Goal: Information Seeking & Learning: Learn about a topic

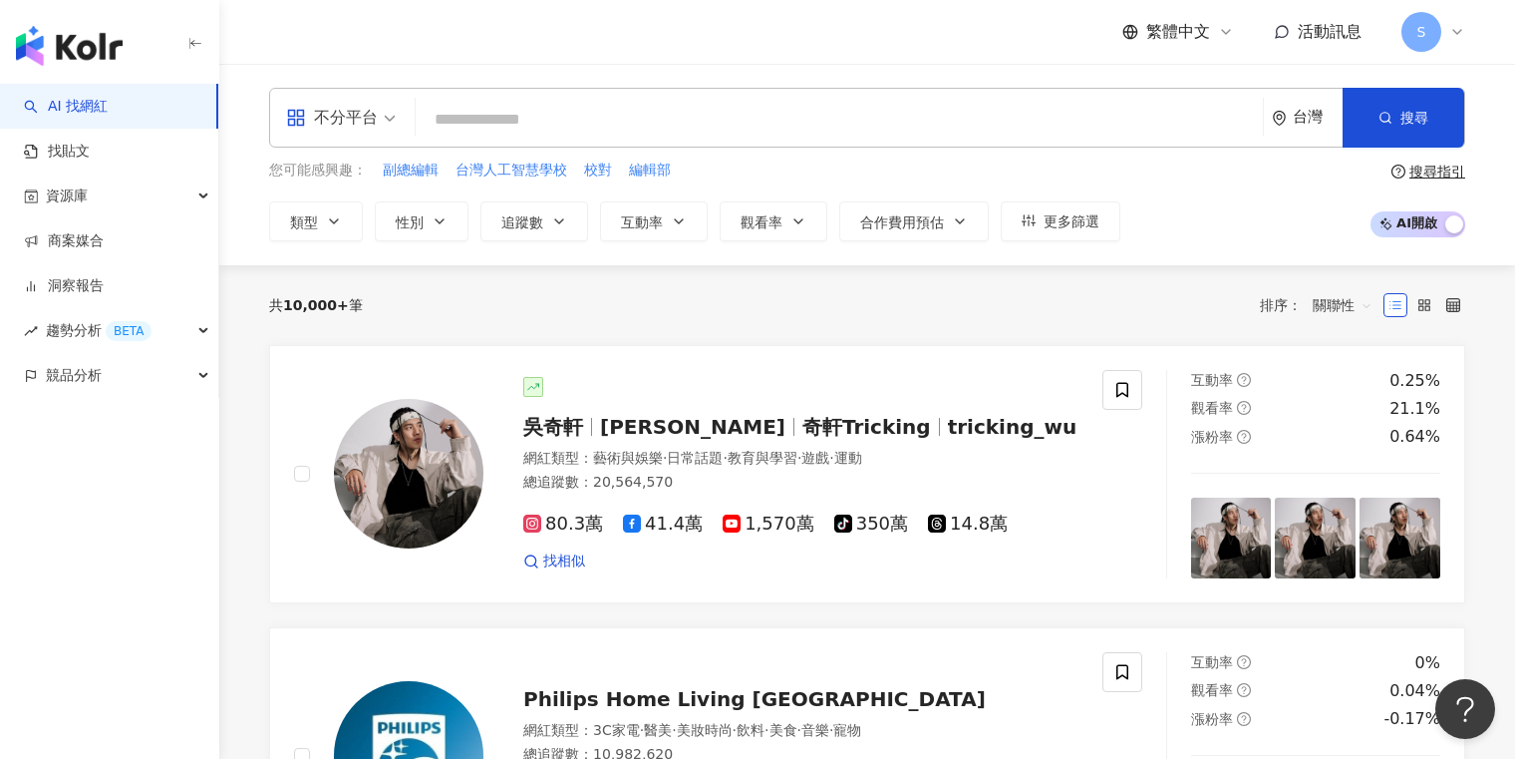
click at [367, 110] on div "不分平台" at bounding box center [332, 118] width 92 height 32
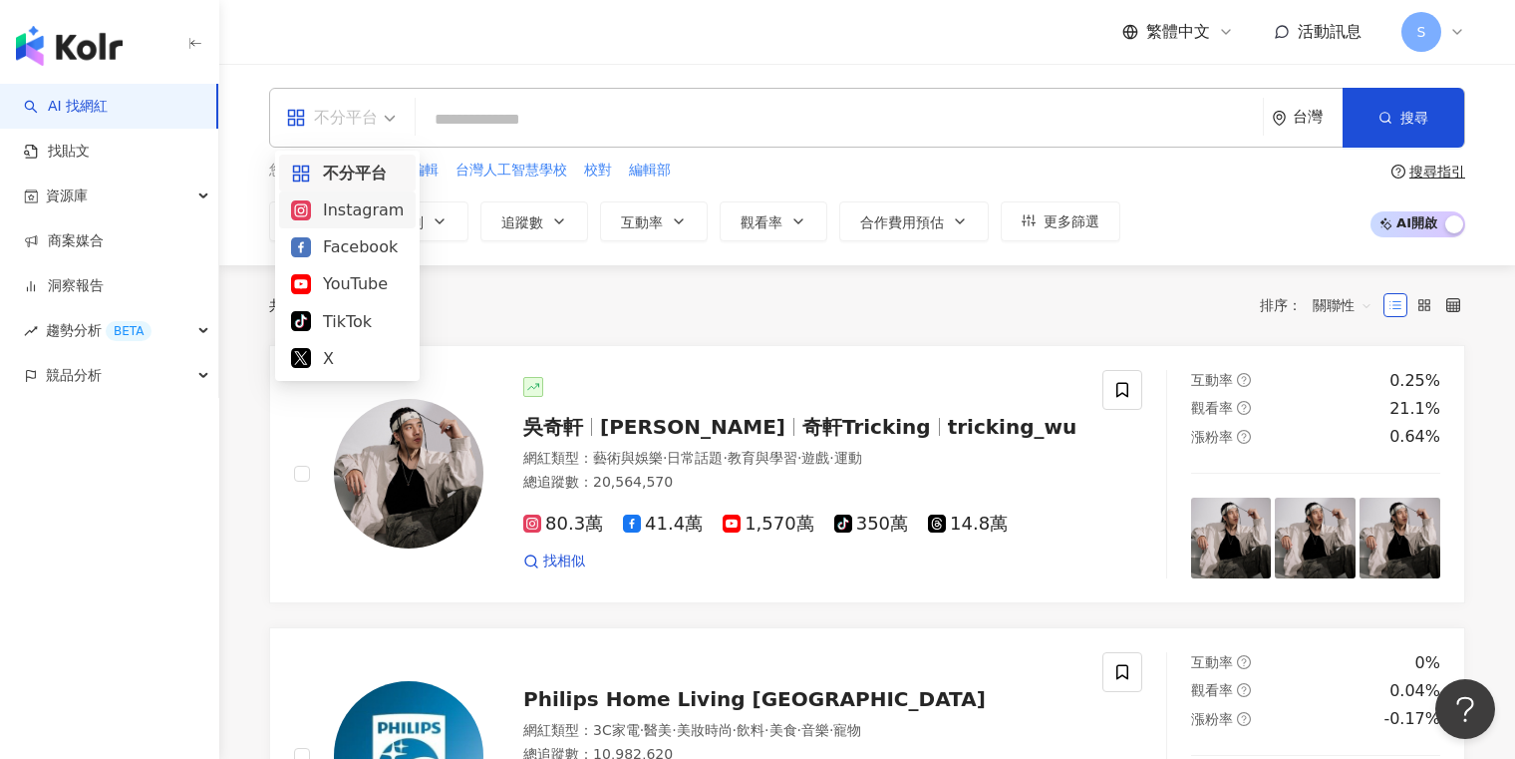
click at [364, 210] on div "Instagram" at bounding box center [347, 209] width 113 height 25
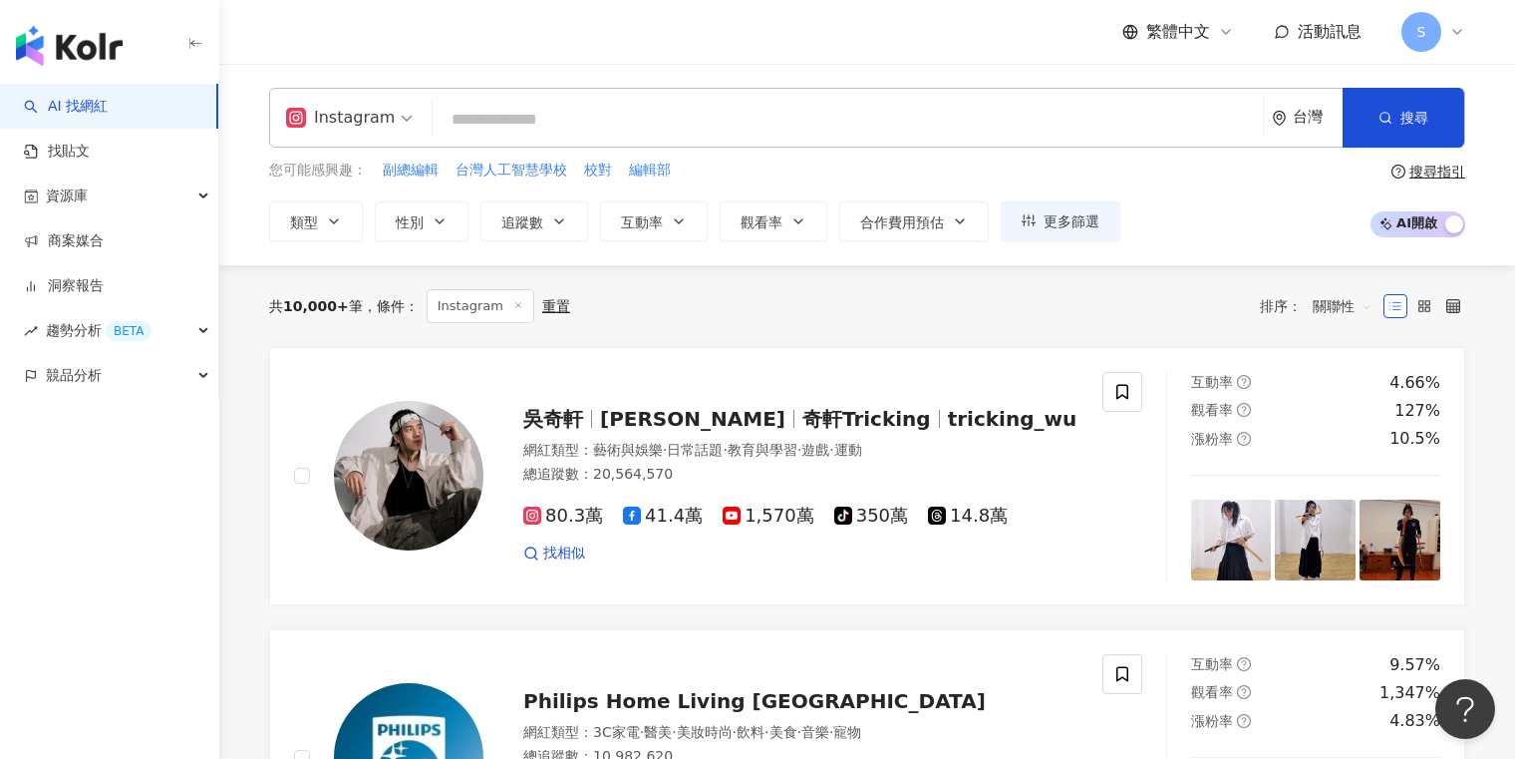
click at [517, 88] on div "ig Instagram 台灣 搜尋" at bounding box center [867, 118] width 1196 height 60
click at [503, 126] on input "search" at bounding box center [848, 120] width 814 height 38
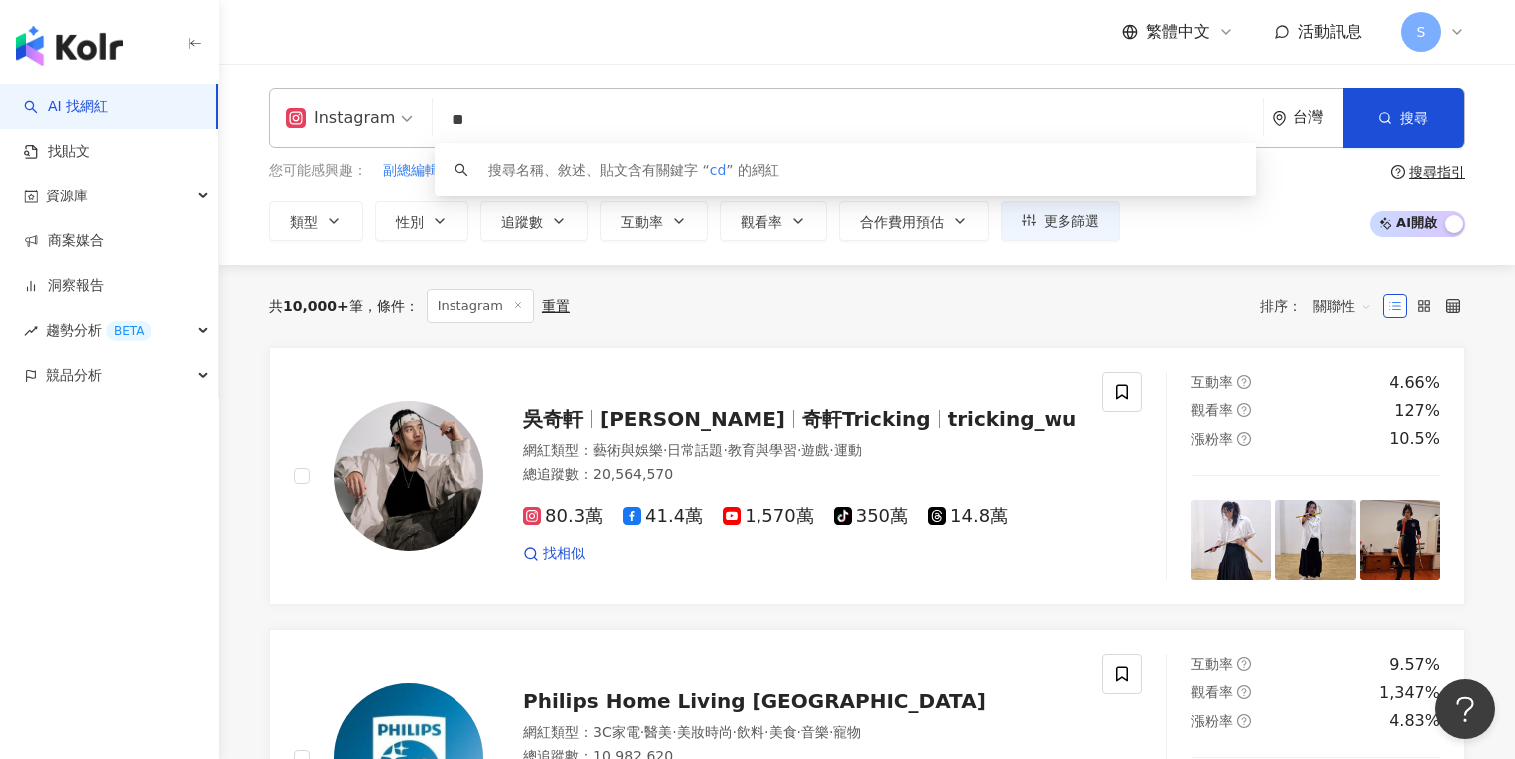
type input "*"
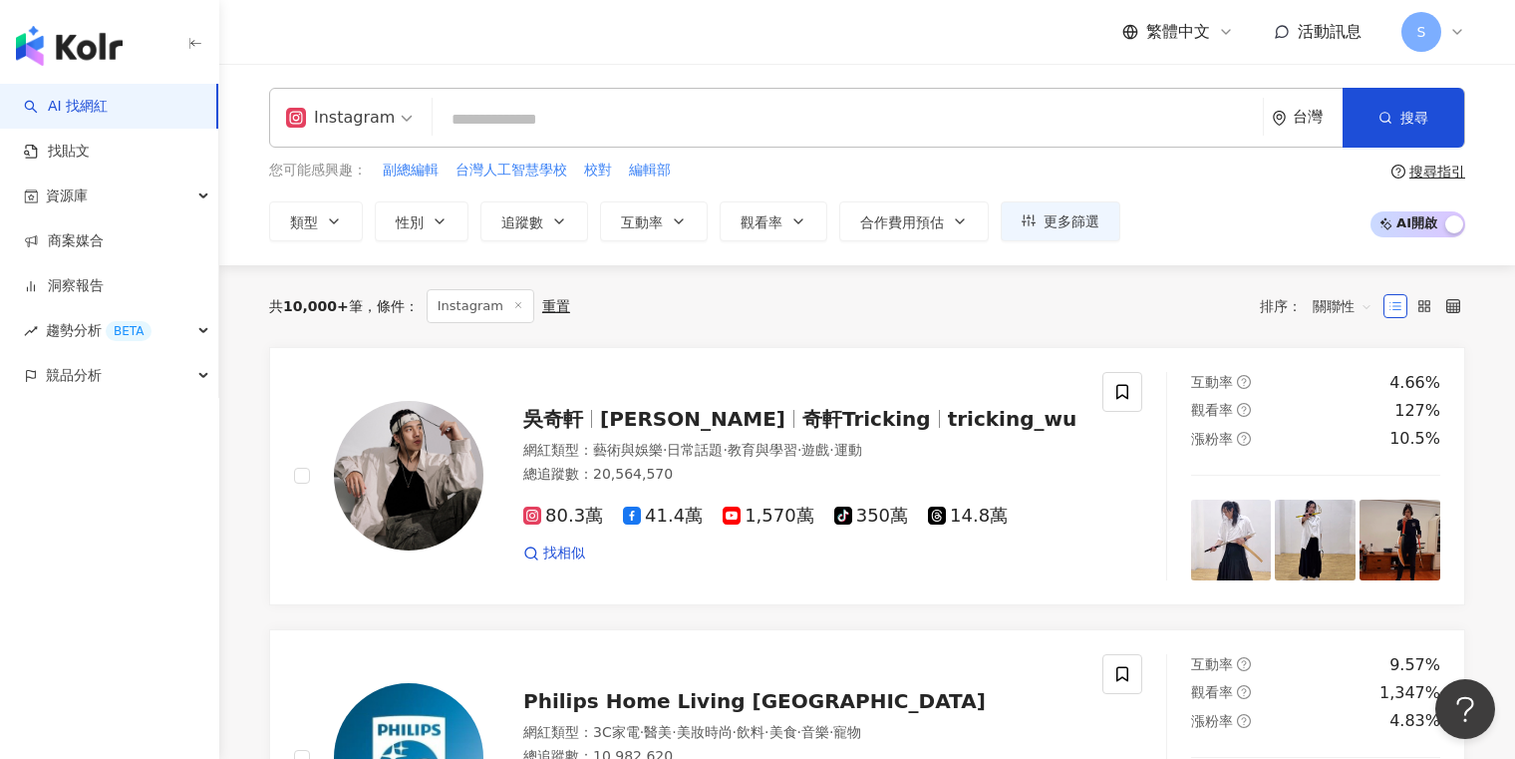
type input "*"
click at [558, 130] on input "search" at bounding box center [848, 120] width 814 height 38
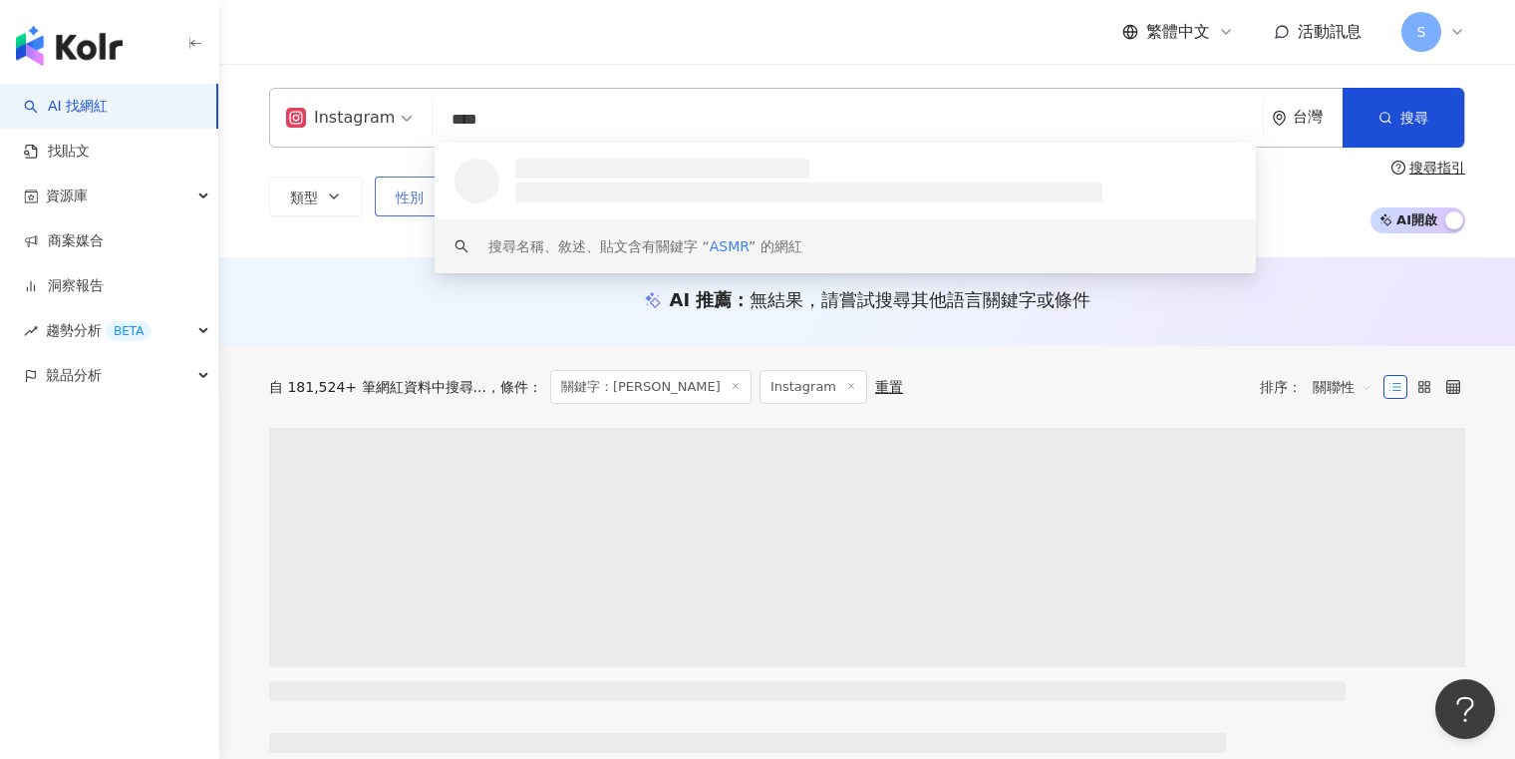
type input "****"
click at [418, 208] on button "性別" at bounding box center [422, 196] width 94 height 40
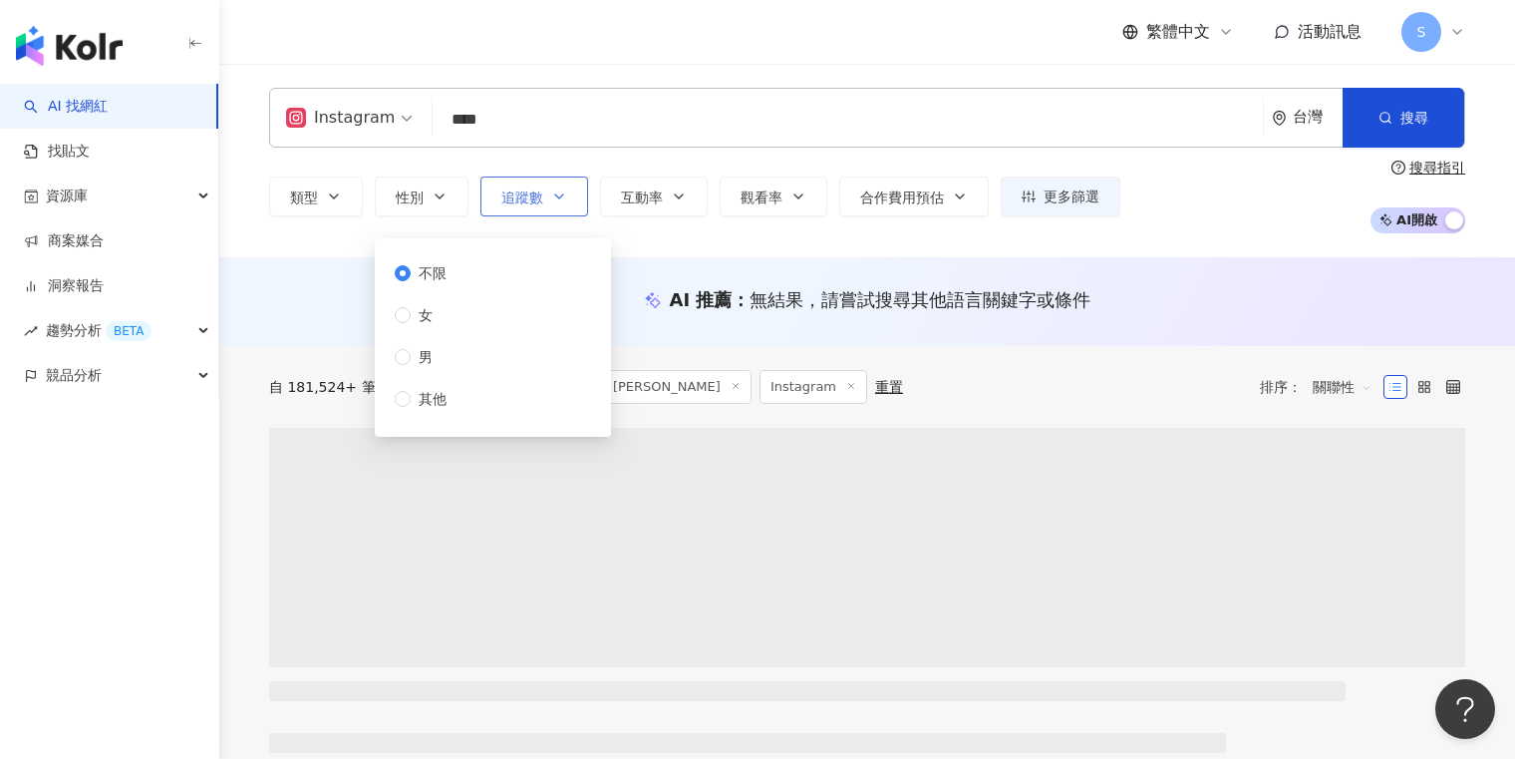
click at [528, 183] on button "追蹤數" at bounding box center [534, 196] width 108 height 40
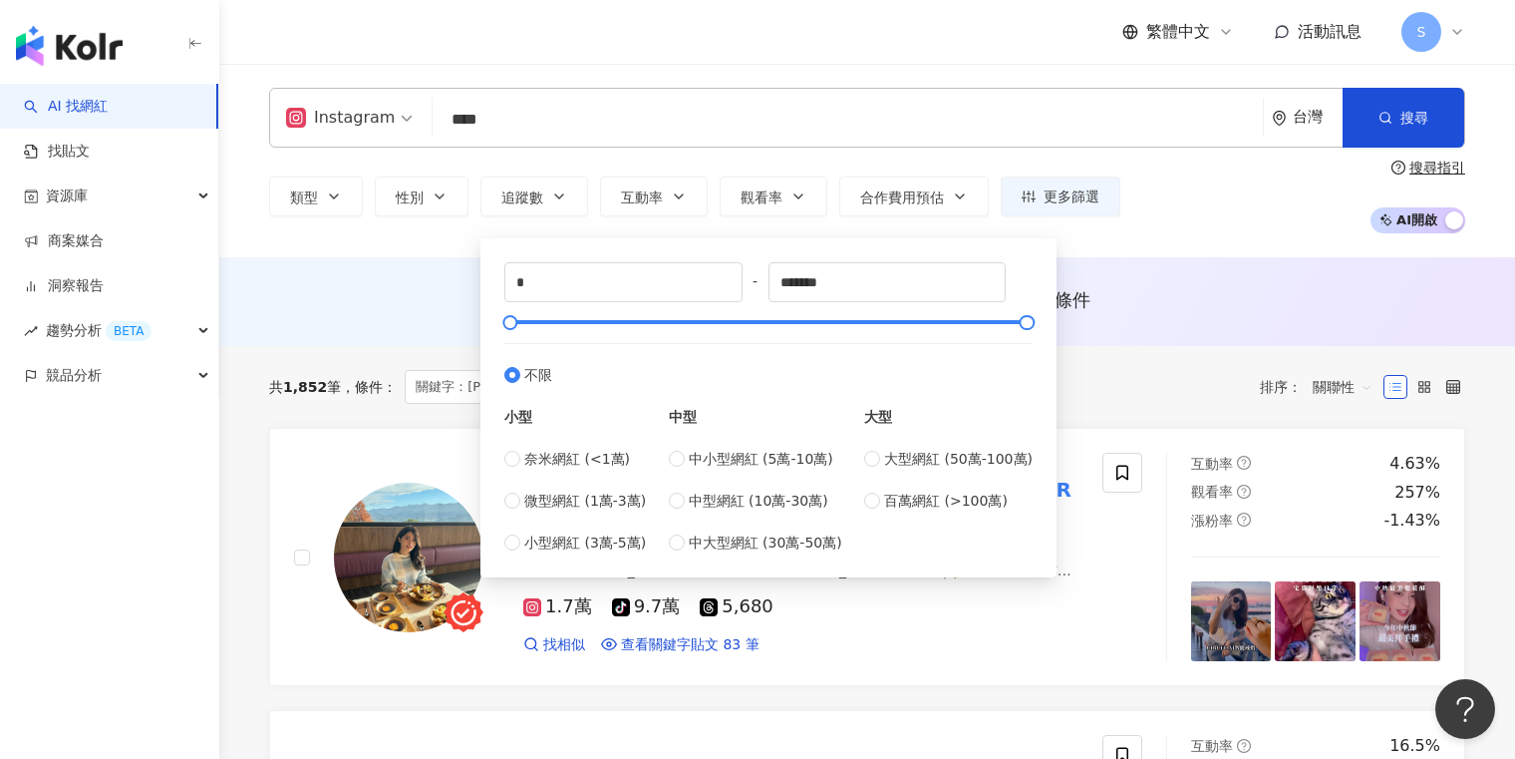
type input "*****"
drag, startPoint x: 525, startPoint y: 318, endPoint x: 544, endPoint y: 318, distance: 18.9
click at [549, 318] on div at bounding box center [554, 322] width 11 height 11
type input "*"
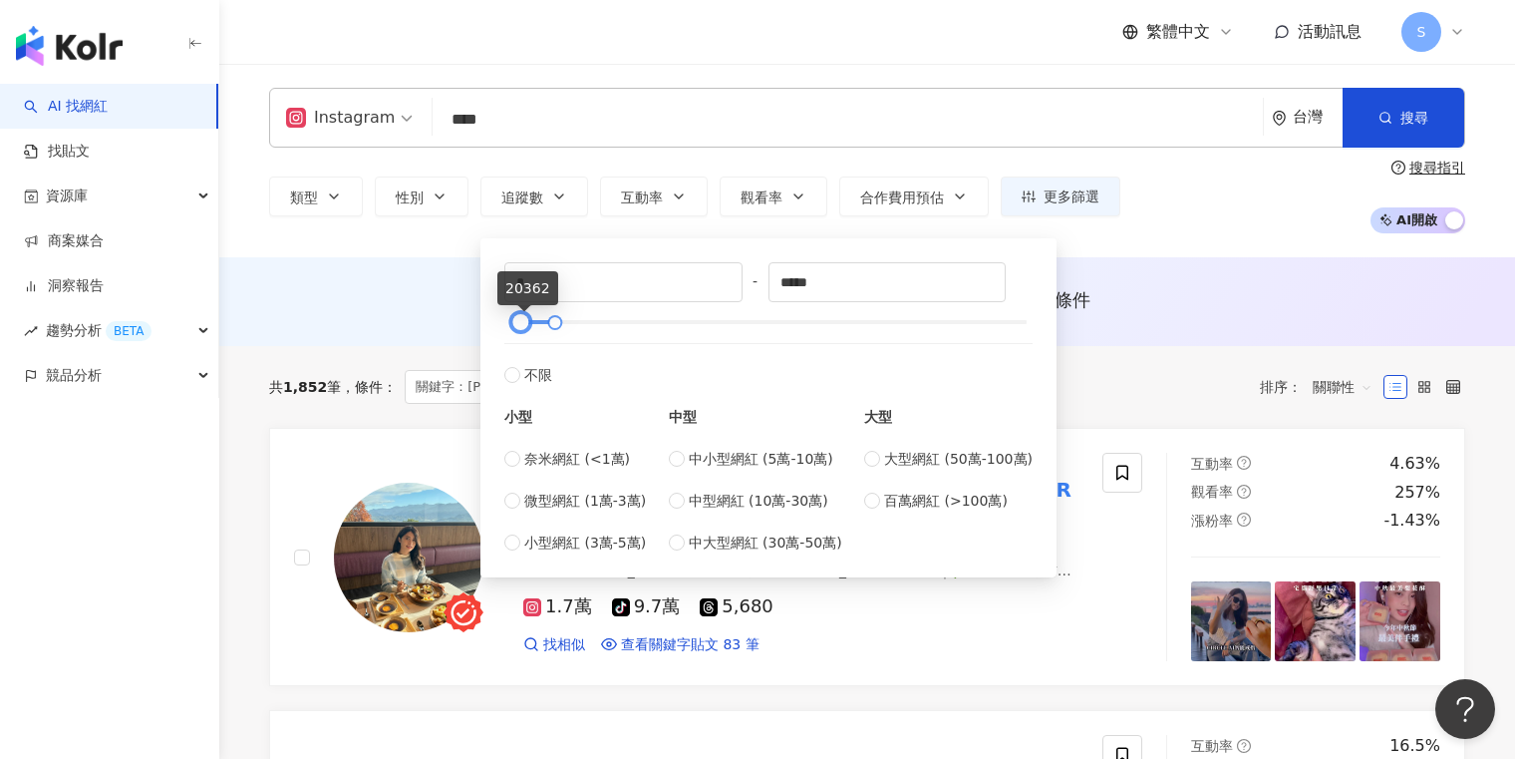
drag, startPoint x: 514, startPoint y: 325, endPoint x: 498, endPoint y: 325, distance: 15.9
click at [515, 325] on div at bounding box center [520, 322] width 11 height 11
type input "*****"
click at [531, 325] on div at bounding box center [768, 322] width 517 height 12
click at [1414, 128] on button "搜尋" at bounding box center [1404, 118] width 122 height 60
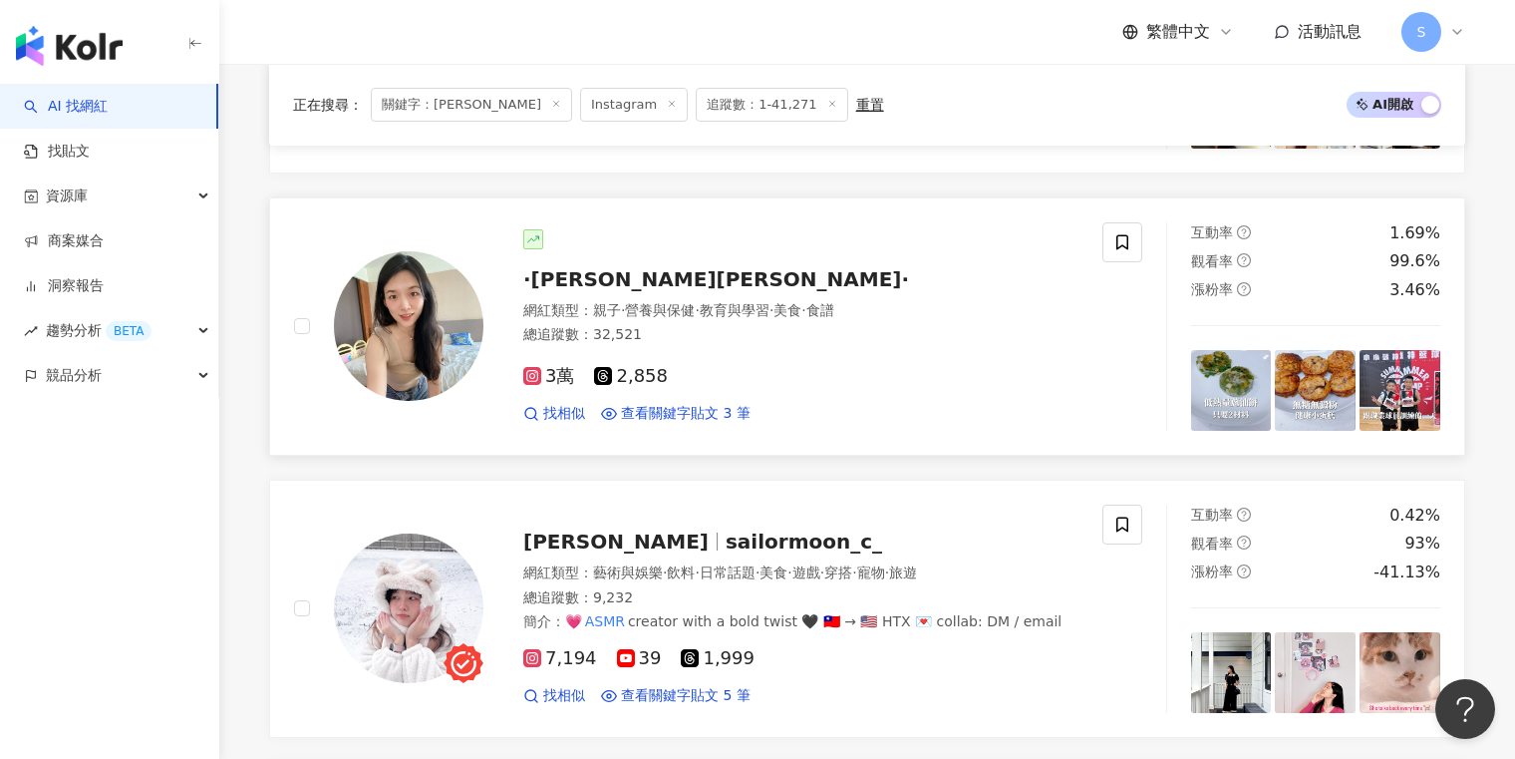
scroll to position [3534, 0]
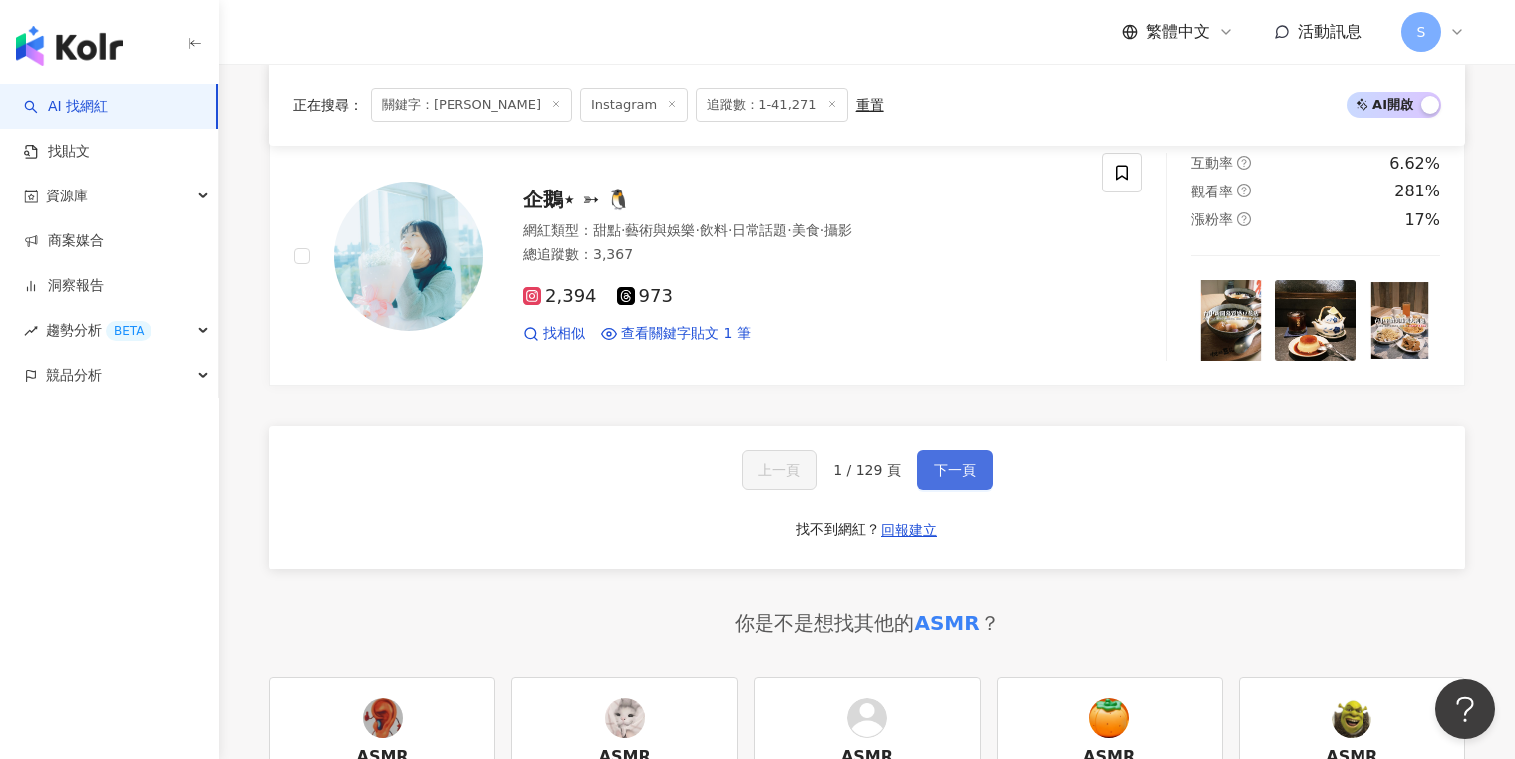
click at [927, 450] on button "下一頁" at bounding box center [955, 470] width 76 height 40
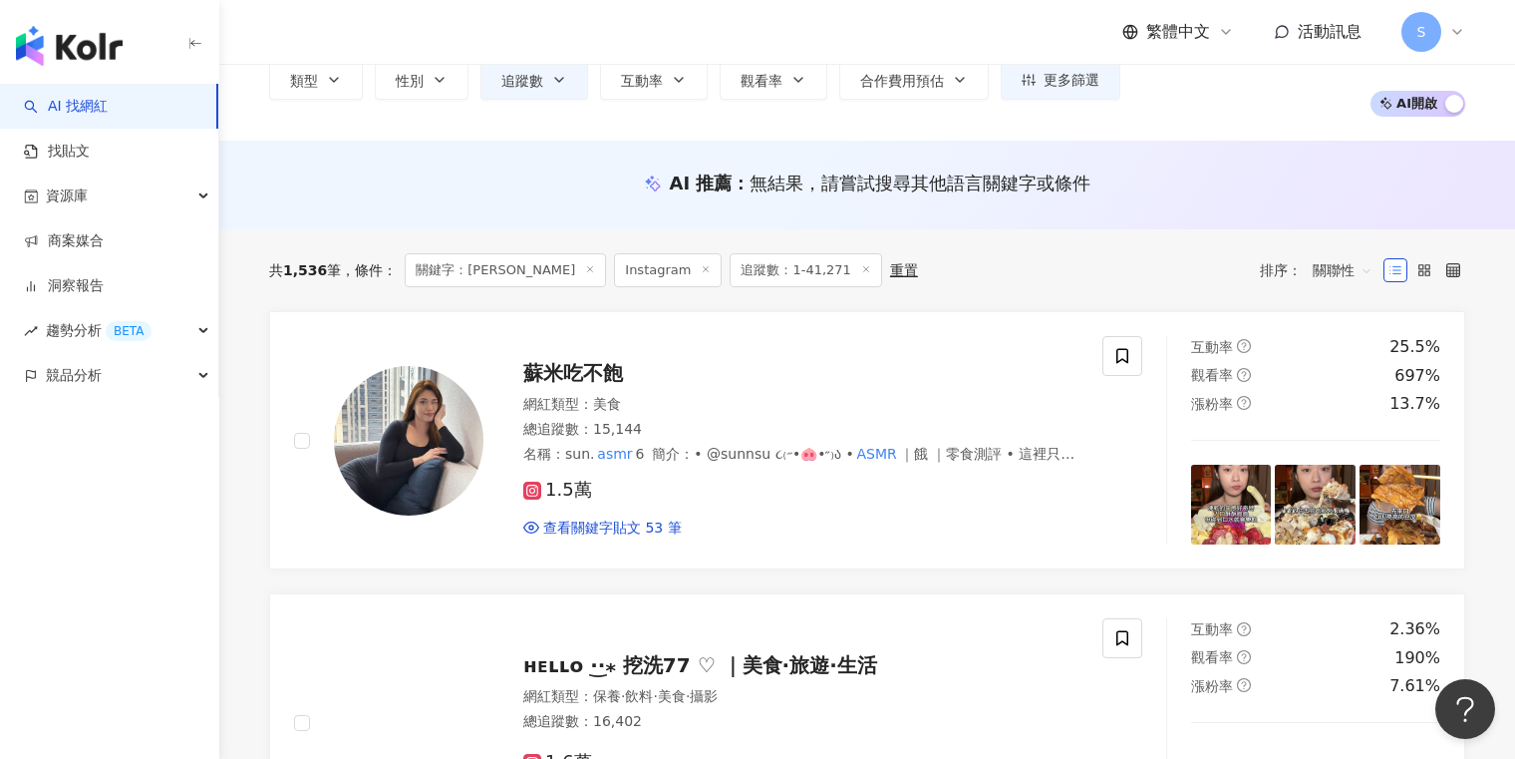
scroll to position [0, 0]
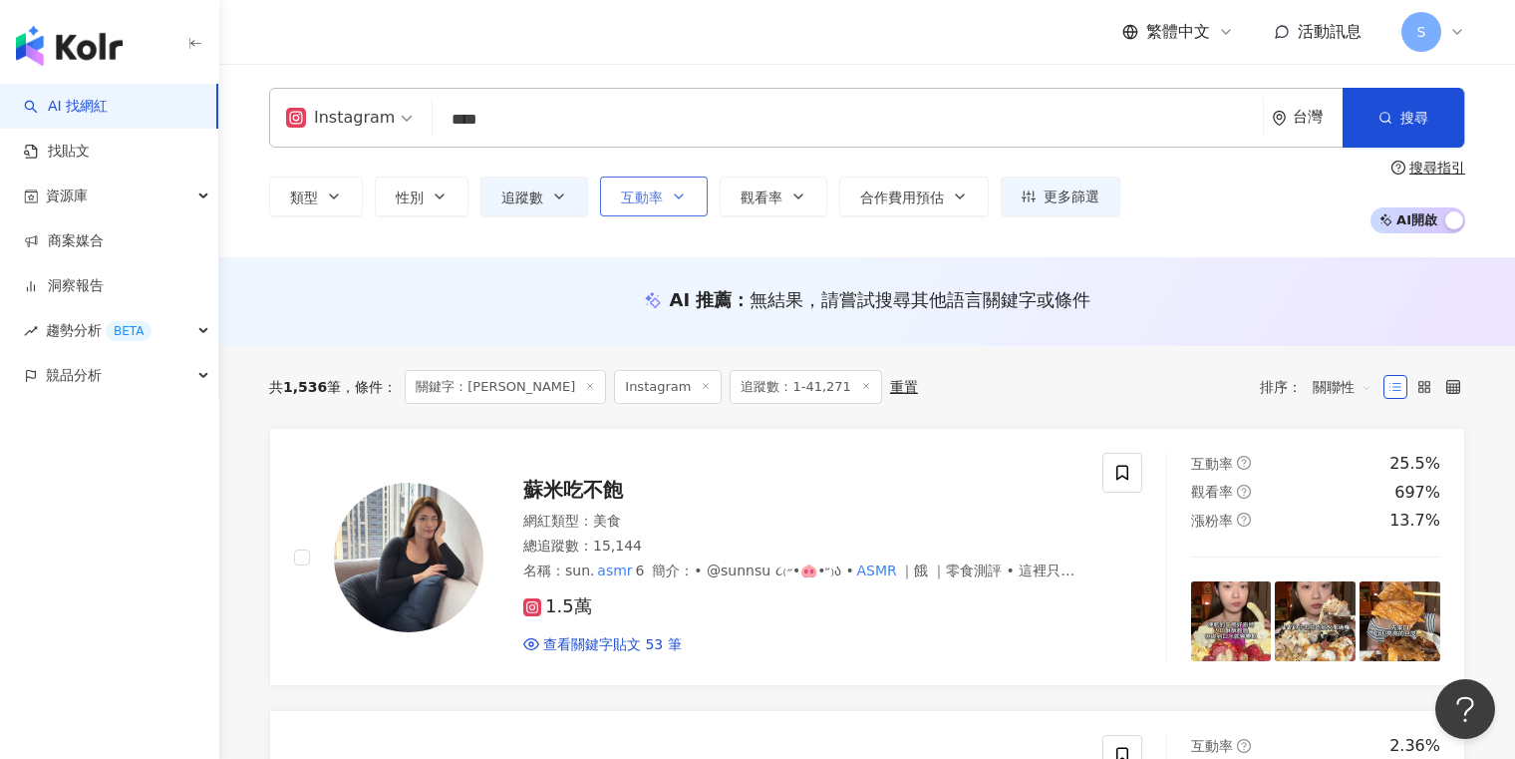
click at [700, 189] on button "互動率" at bounding box center [654, 196] width 108 height 40
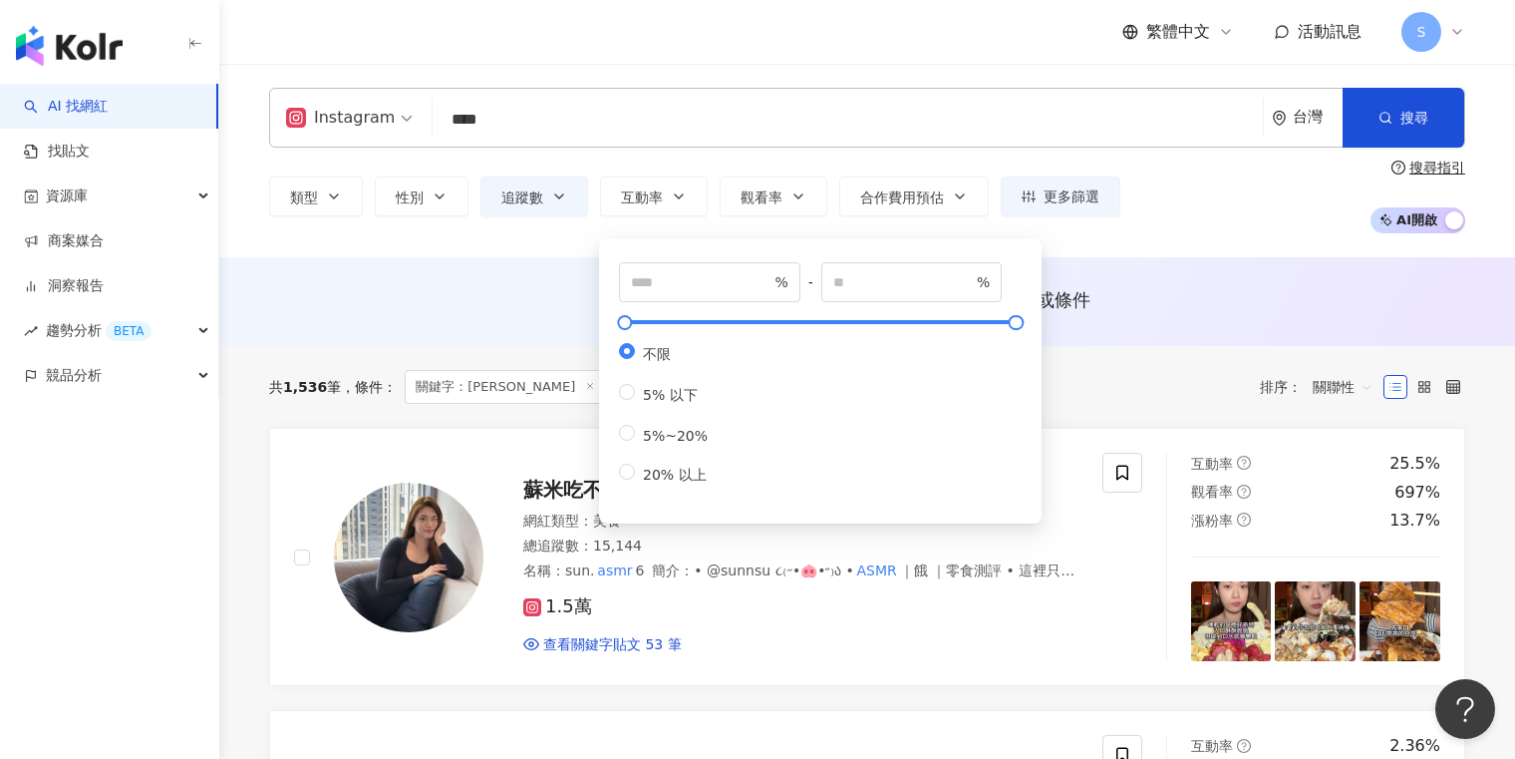
click at [1154, 319] on div "AI 推薦 ： 無結果，請嘗試搜尋其他語言關鍵字或條件" at bounding box center [867, 305] width 1276 height 37
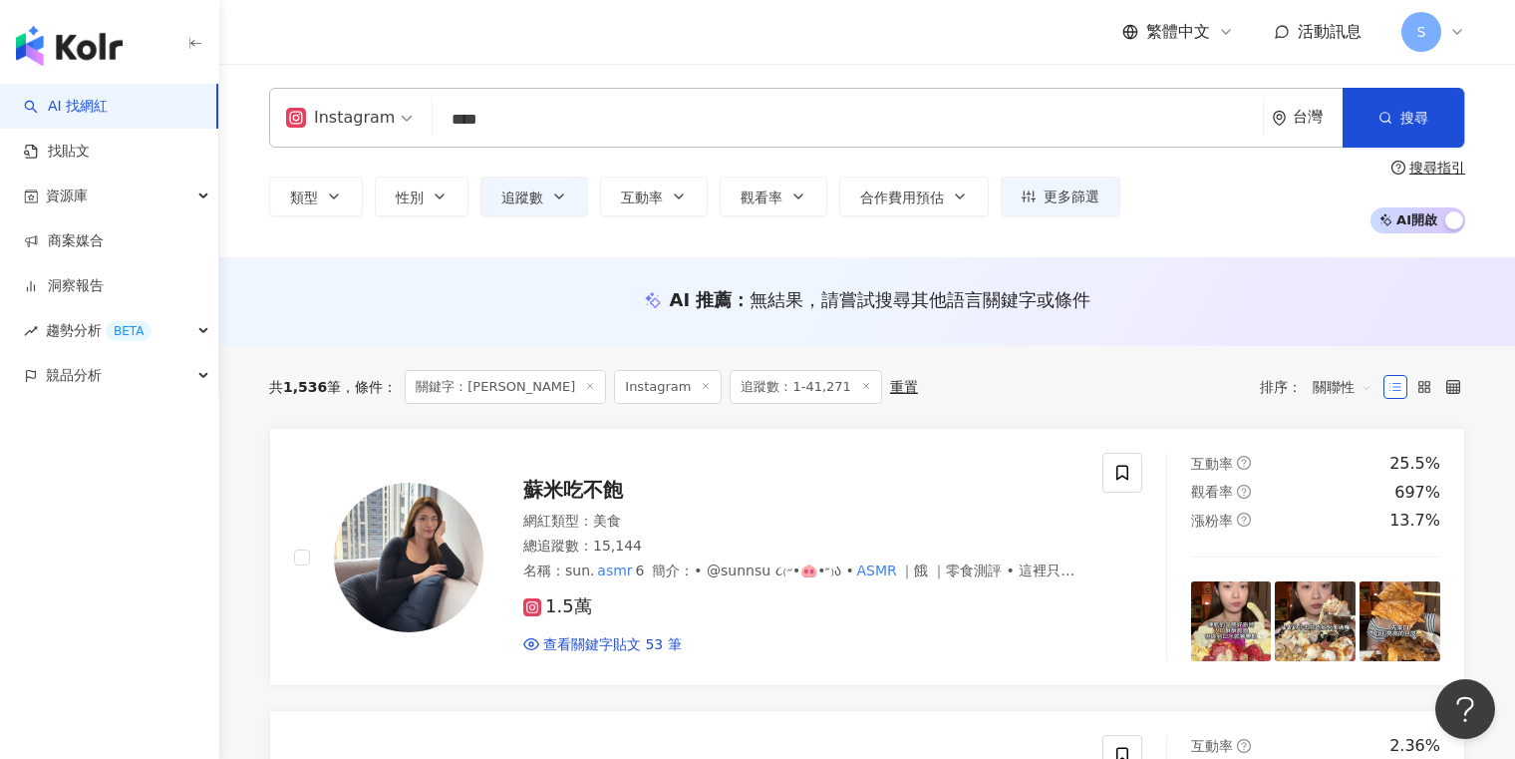
click at [1352, 382] on span "關聯性" at bounding box center [1343, 387] width 60 height 32
click at [1355, 529] on div "互動率" at bounding box center [1343, 529] width 50 height 22
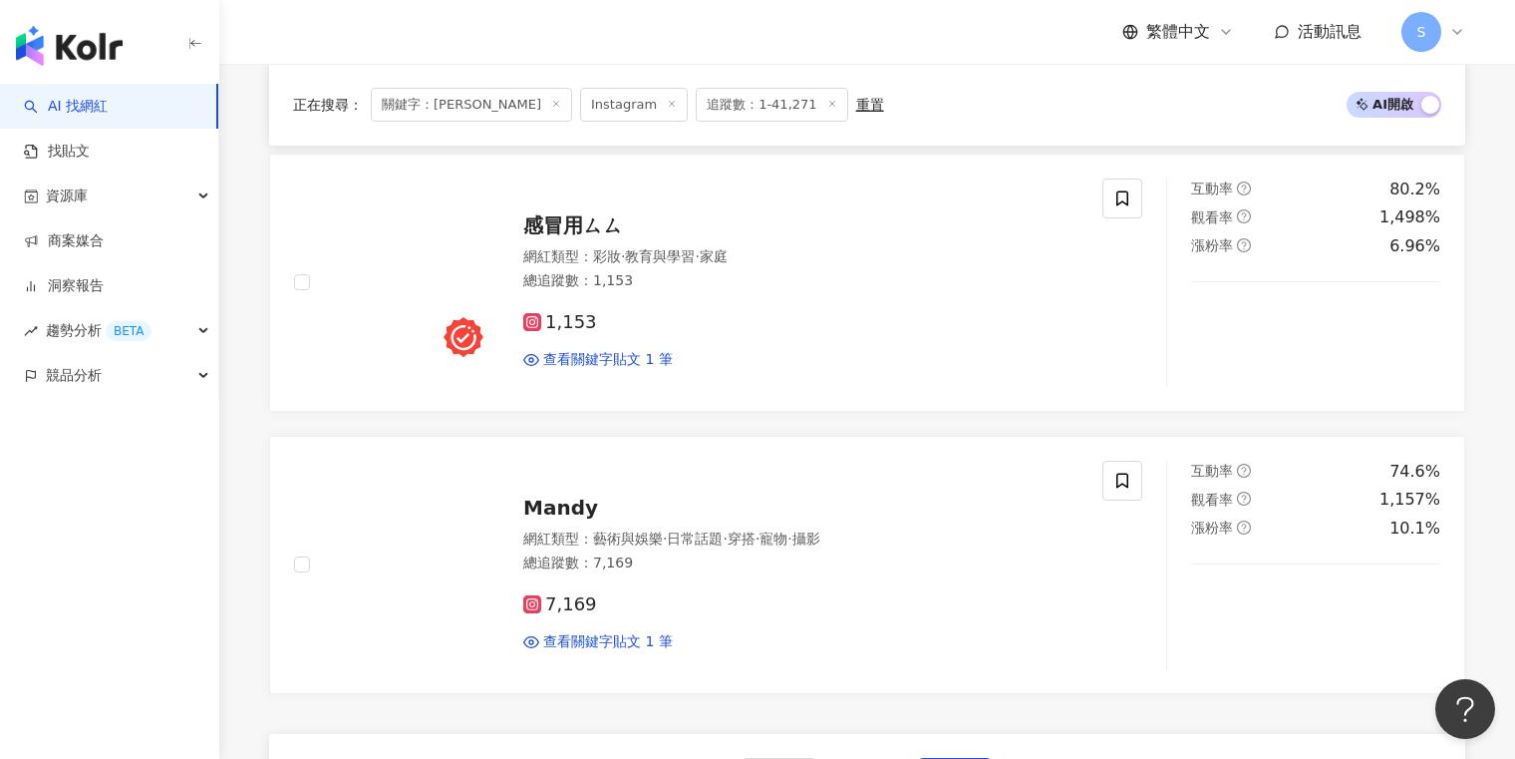
scroll to position [3443, 0]
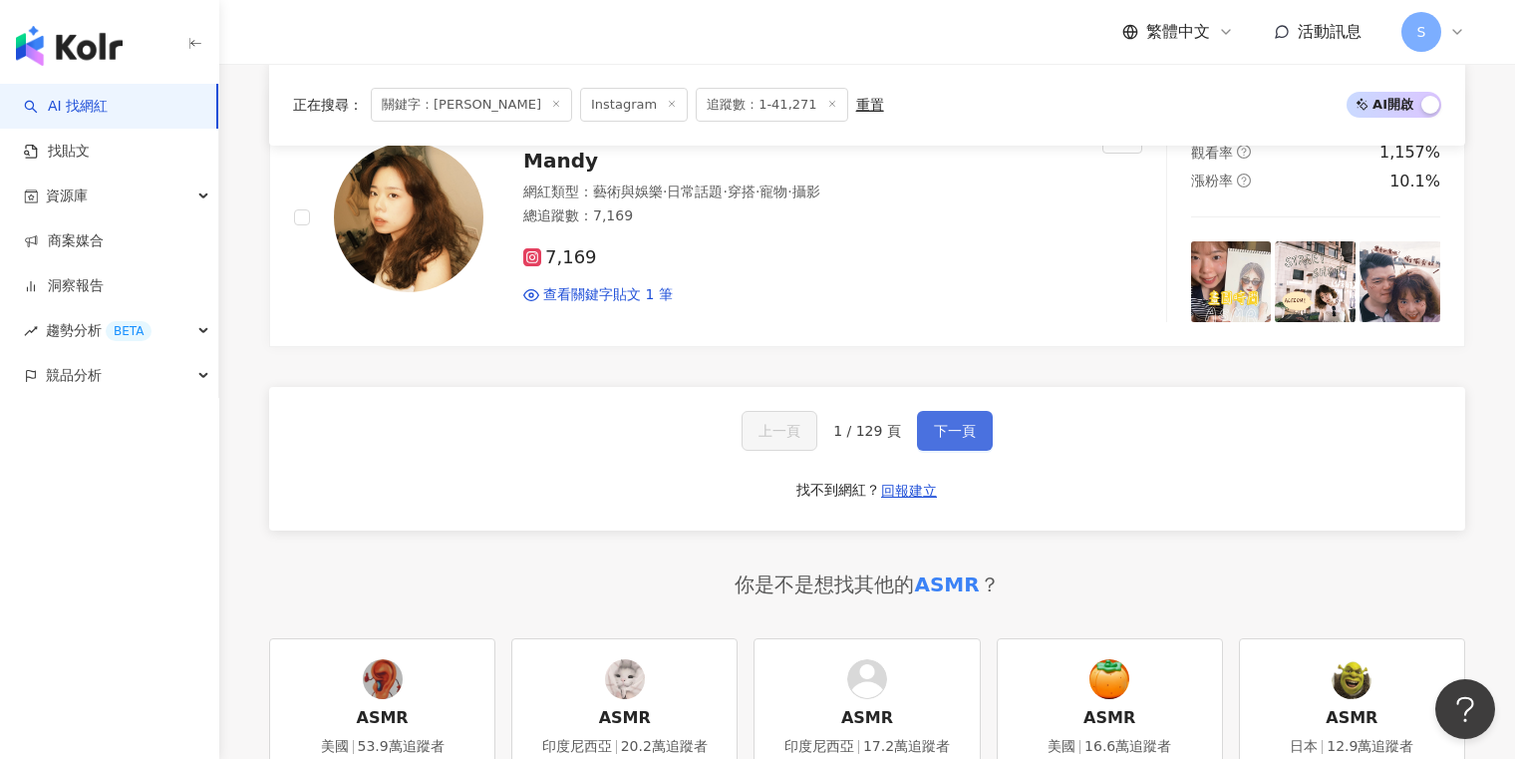
click at [944, 426] on span "下一頁" at bounding box center [955, 431] width 42 height 16
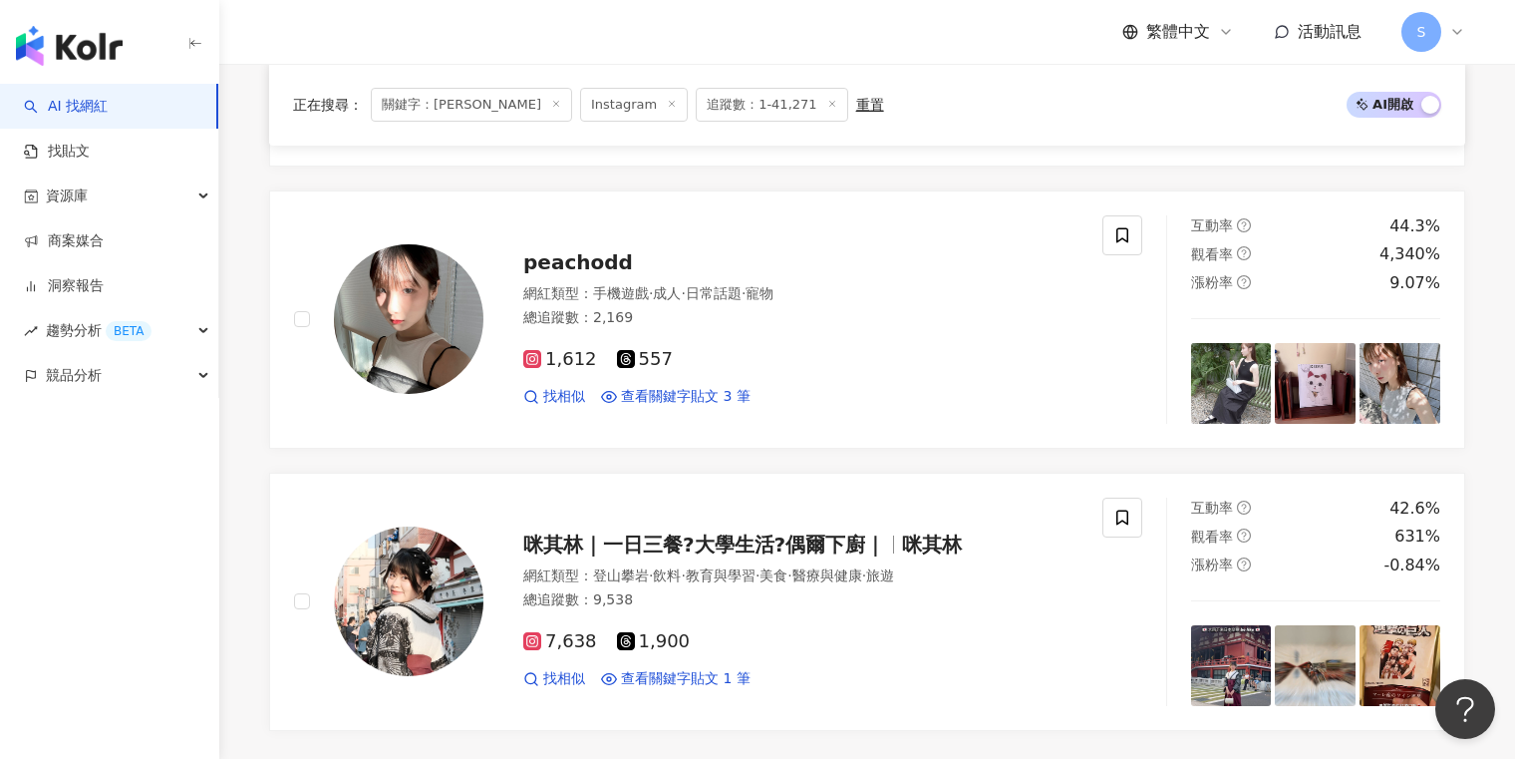
scroll to position [3172, 0]
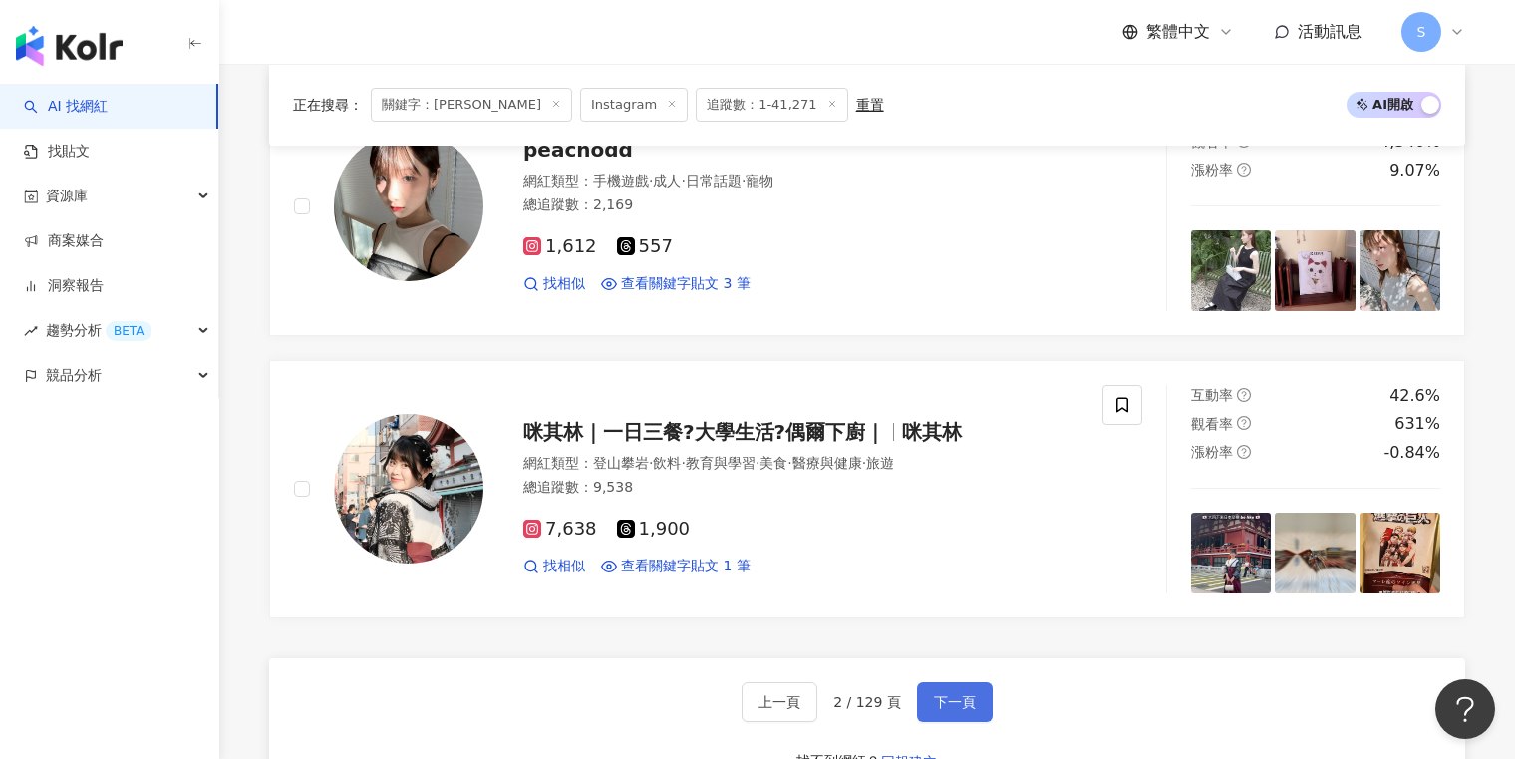
click at [940, 685] on button "下一頁" at bounding box center [955, 702] width 76 height 40
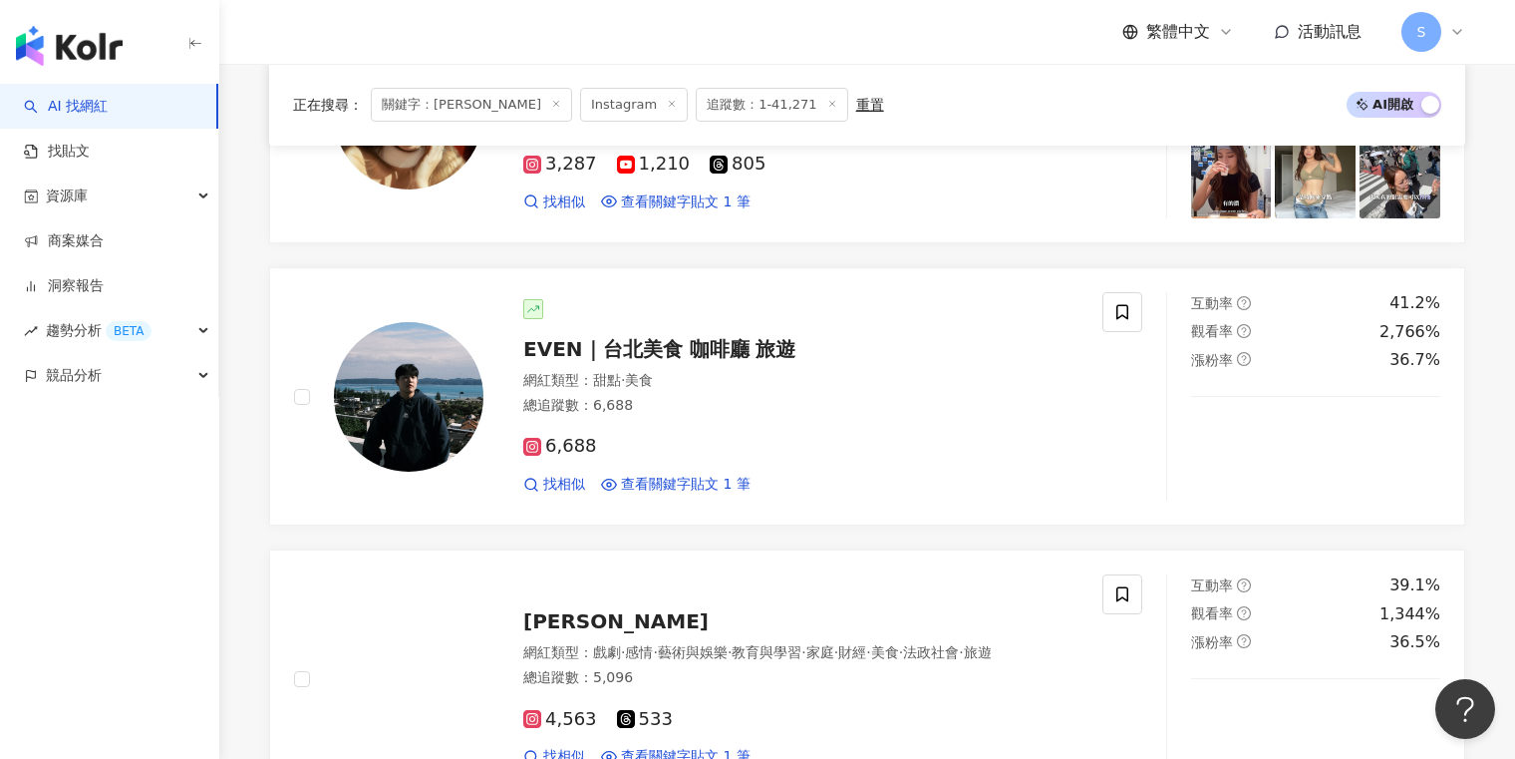
scroll to position [0, 0]
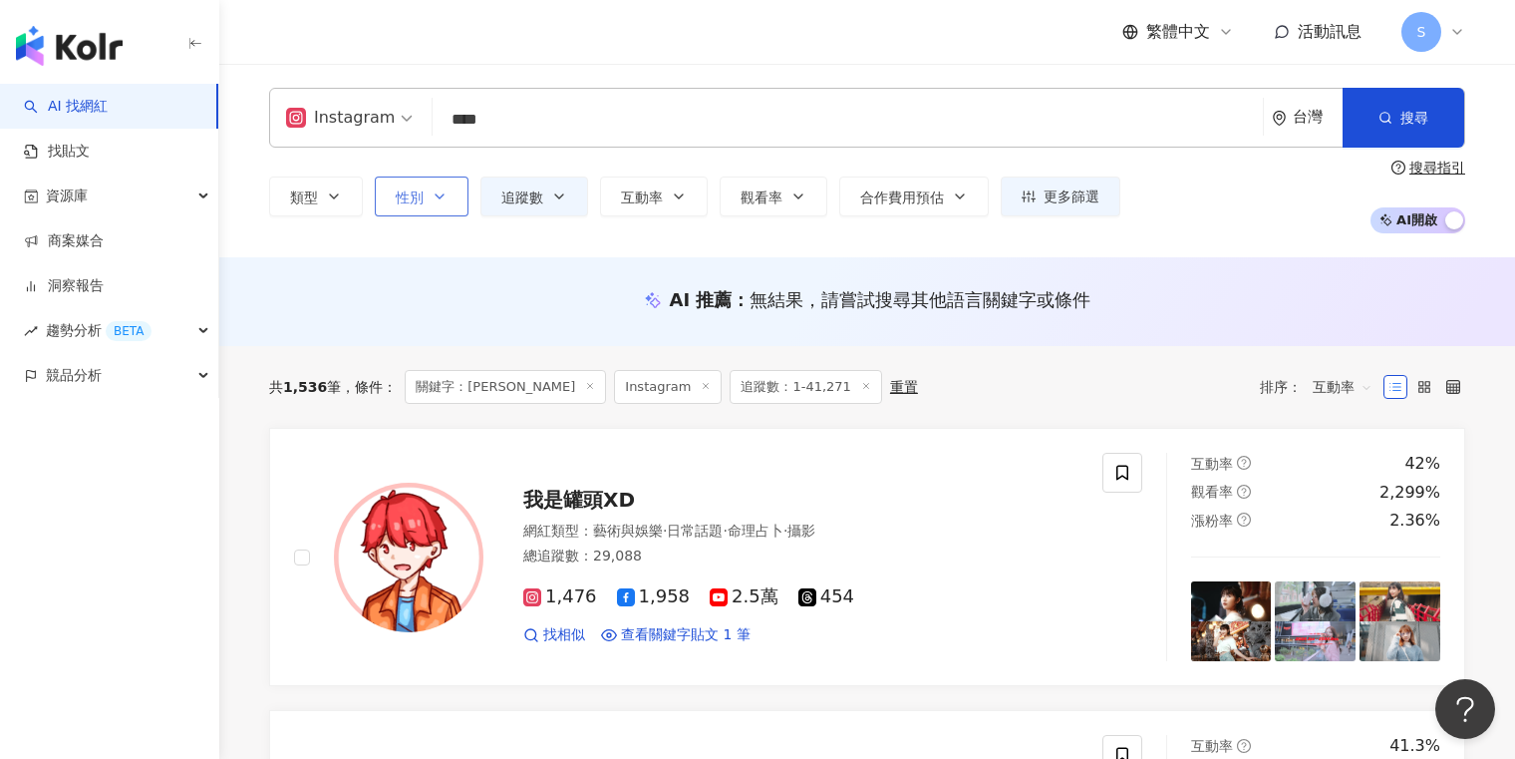
click at [459, 199] on button "性別" at bounding box center [422, 196] width 94 height 40
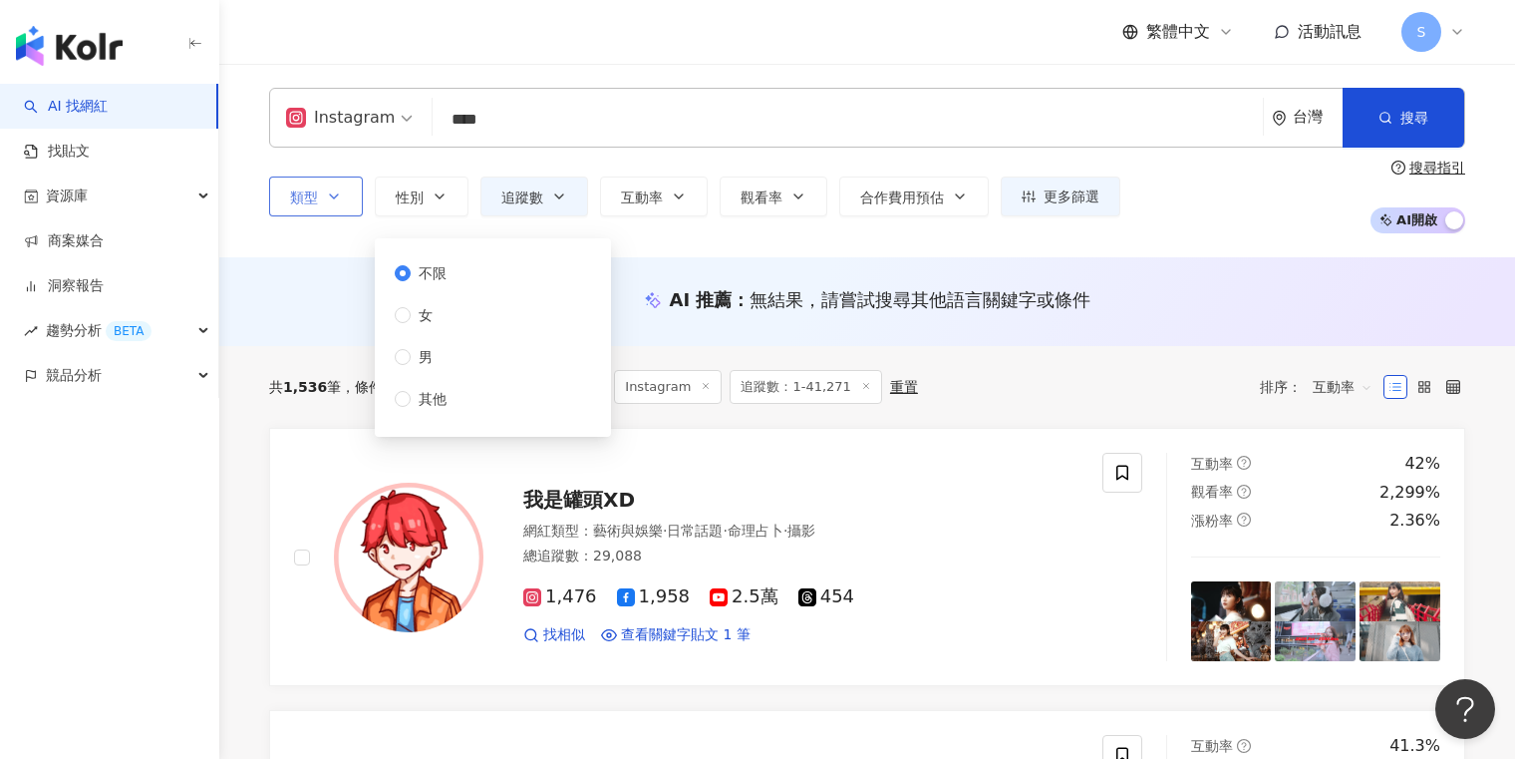
click at [328, 199] on icon "button" at bounding box center [334, 196] width 16 height 16
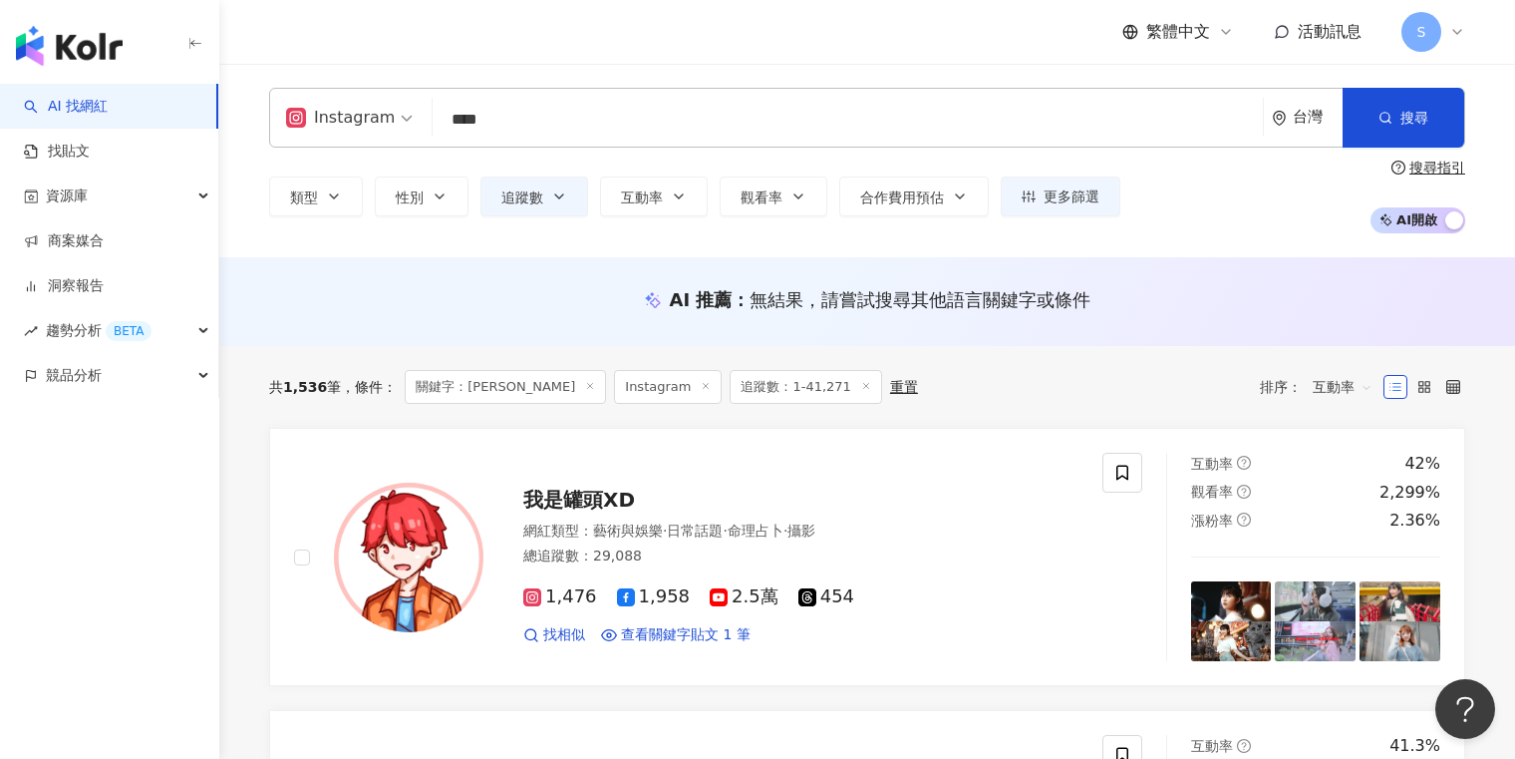
click at [645, 153] on div "Instagram **** 台灣 搜尋 loading keyword 搜尋名稱、敘述、貼文含有關鍵字 “ ASMR ” 的網紅 類型 搜尋或選擇您想要的類…" at bounding box center [867, 161] width 1276 height 146
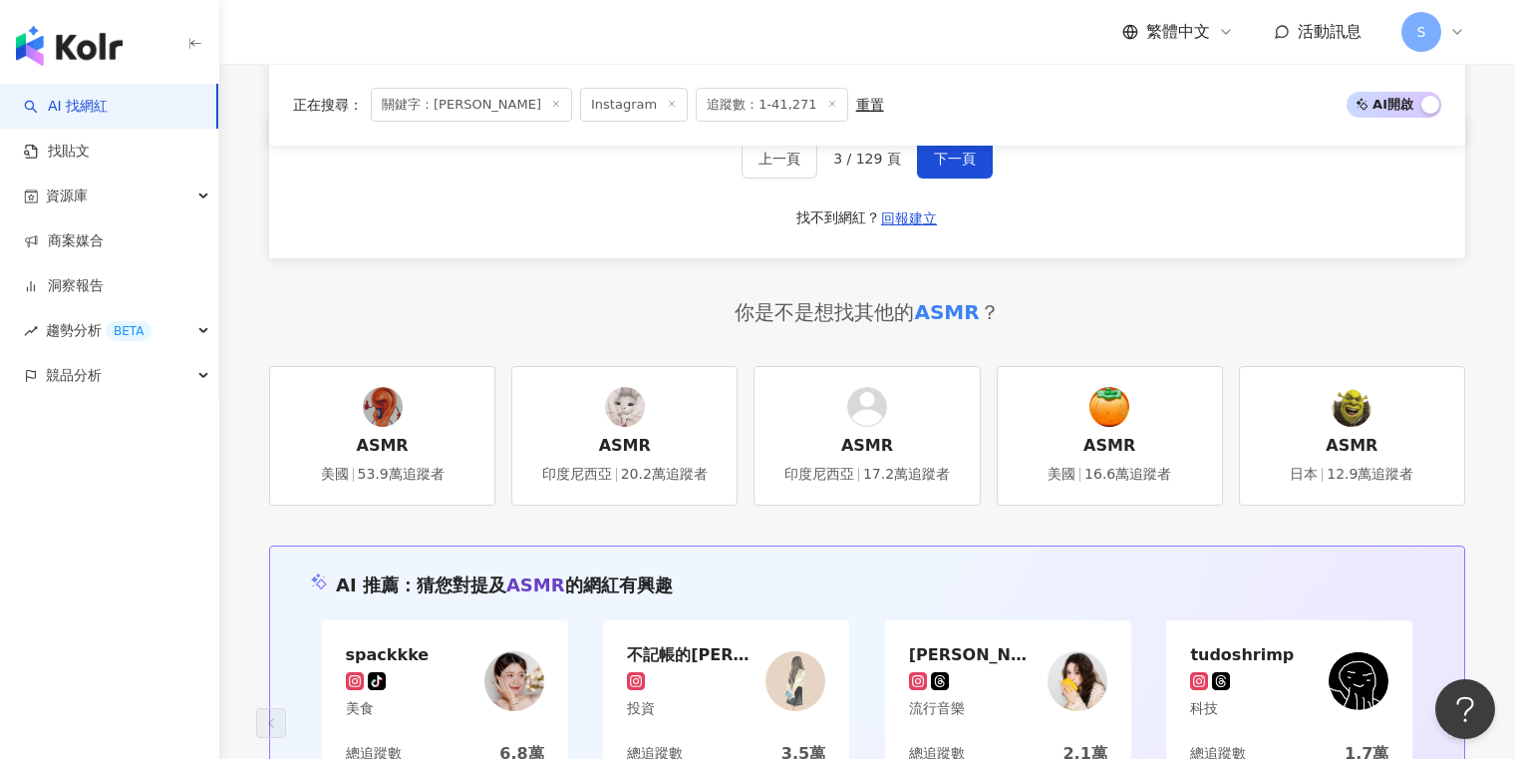
scroll to position [3443, 0]
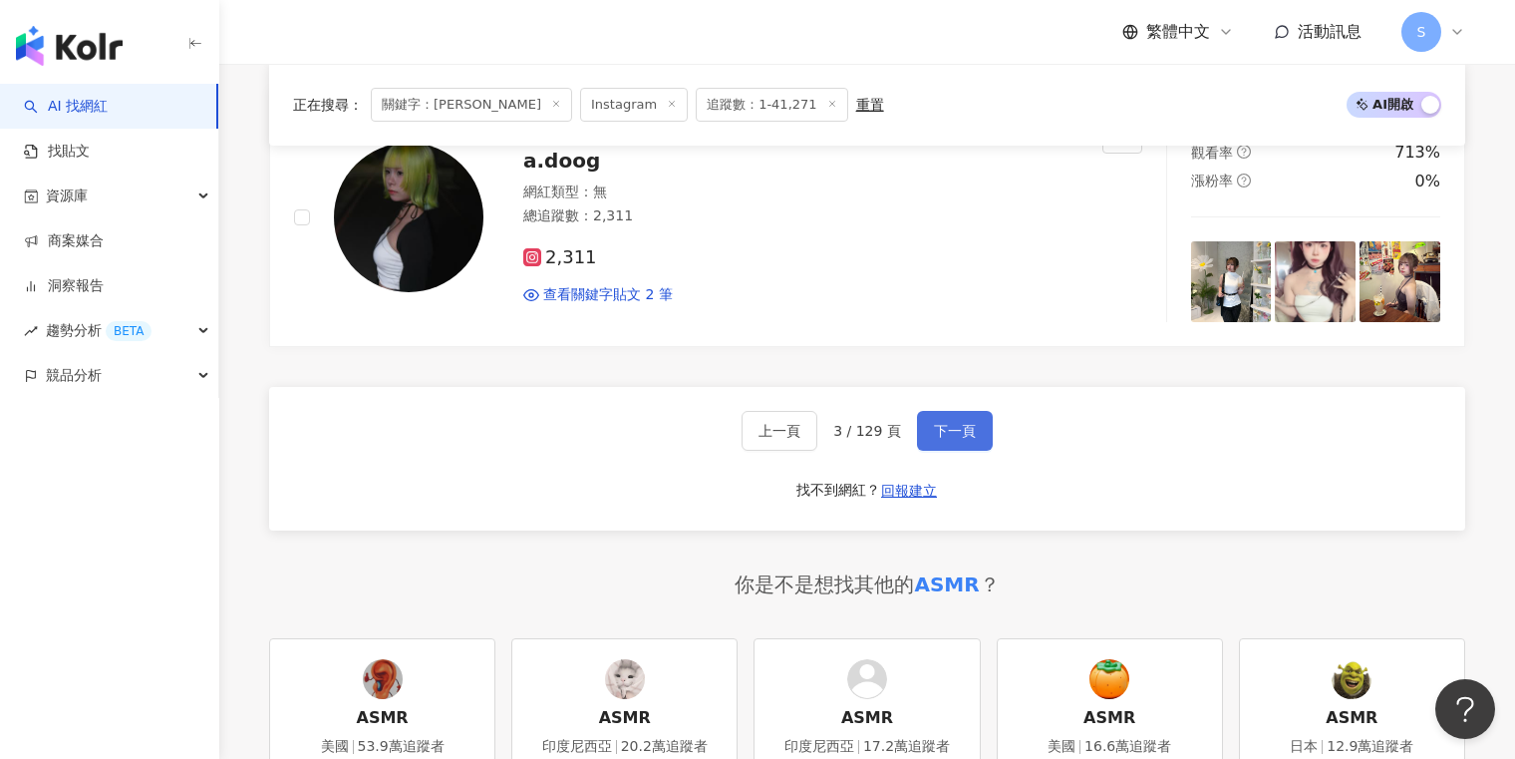
click at [949, 423] on span "下一頁" at bounding box center [955, 431] width 42 height 16
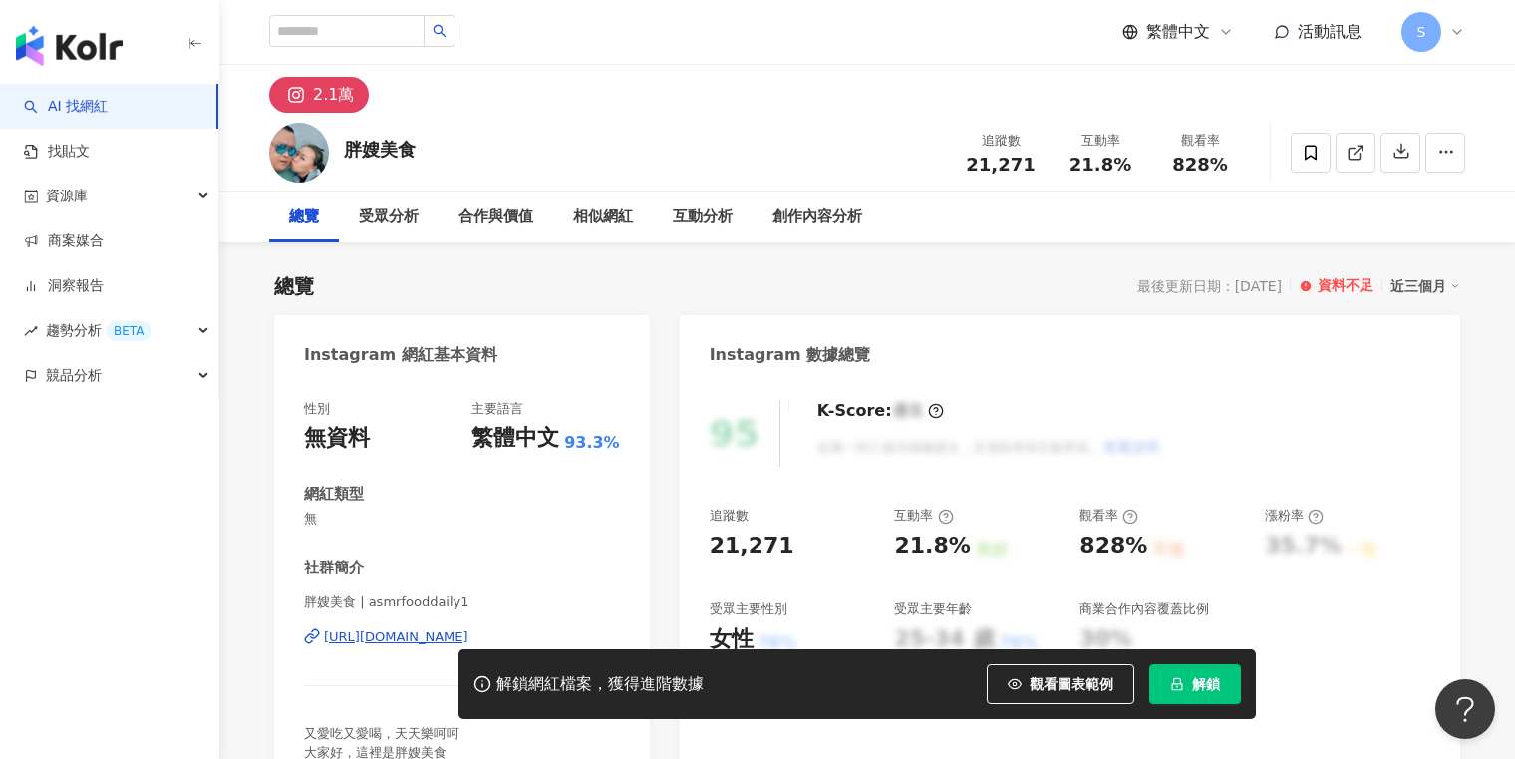
scroll to position [180, 0]
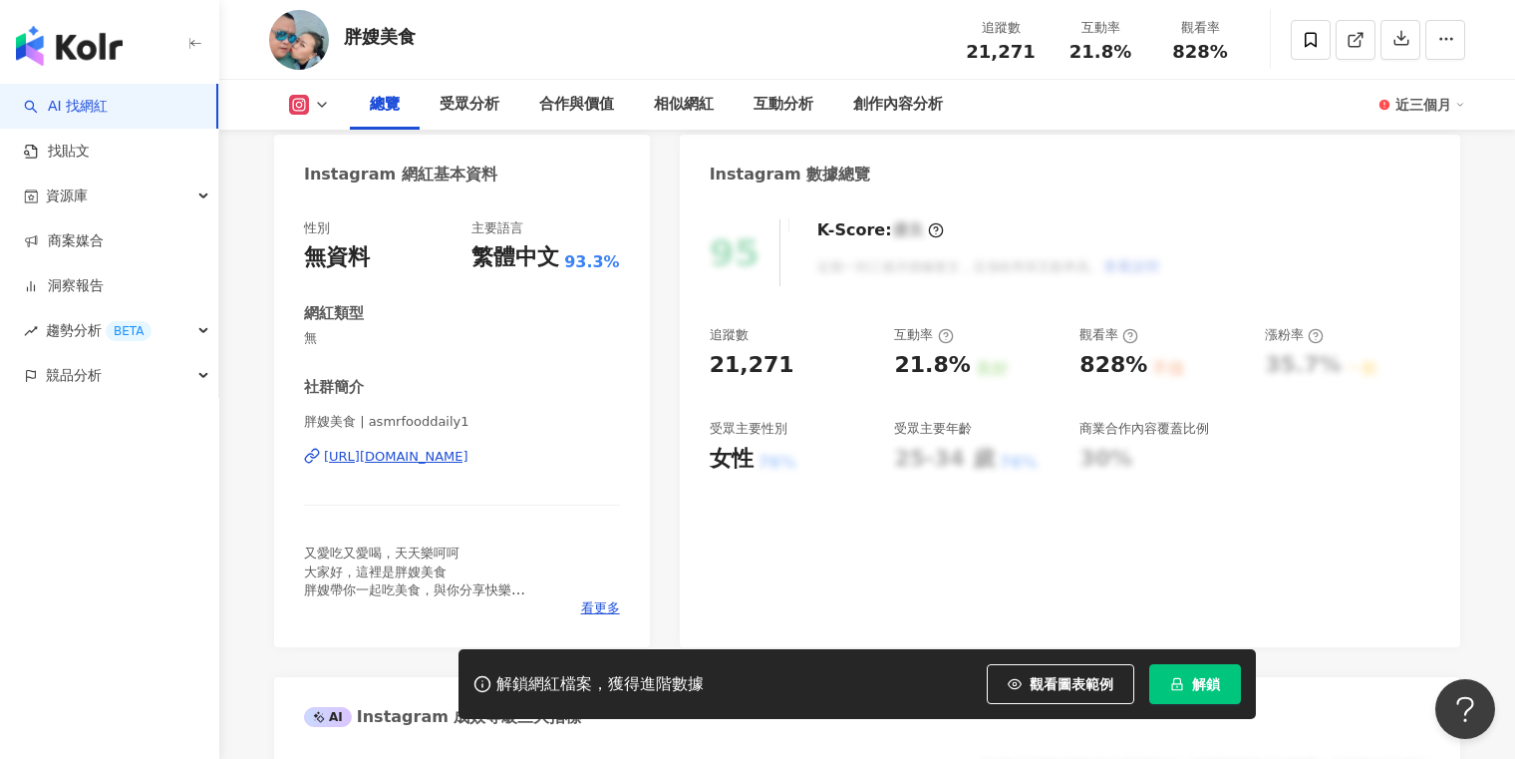
click at [434, 451] on div "https://www.instagram.com/asmrfooddaily1/" at bounding box center [396, 457] width 145 height 18
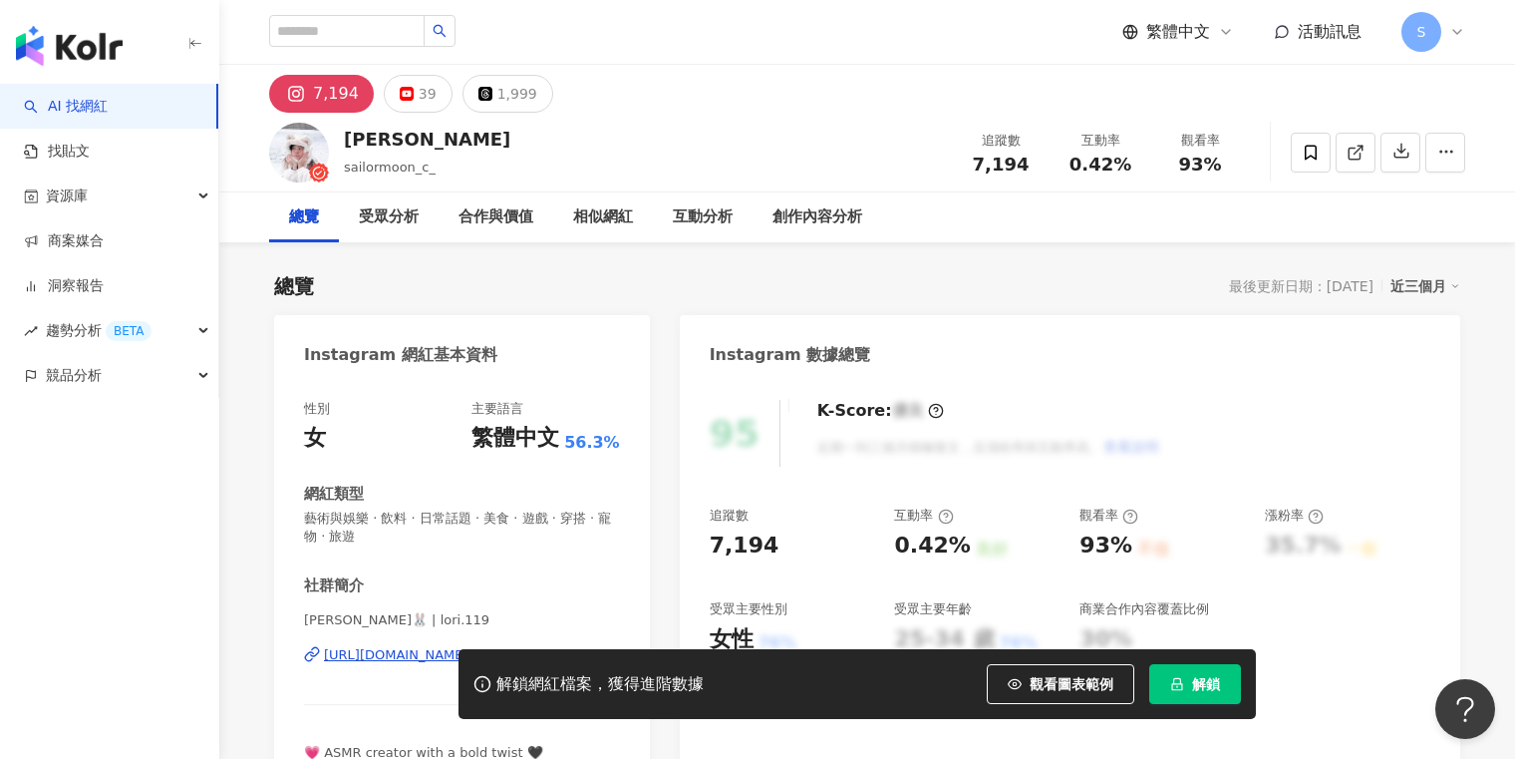
click at [409, 647] on div "https://www.instagram.com/lori.119/" at bounding box center [396, 655] width 145 height 18
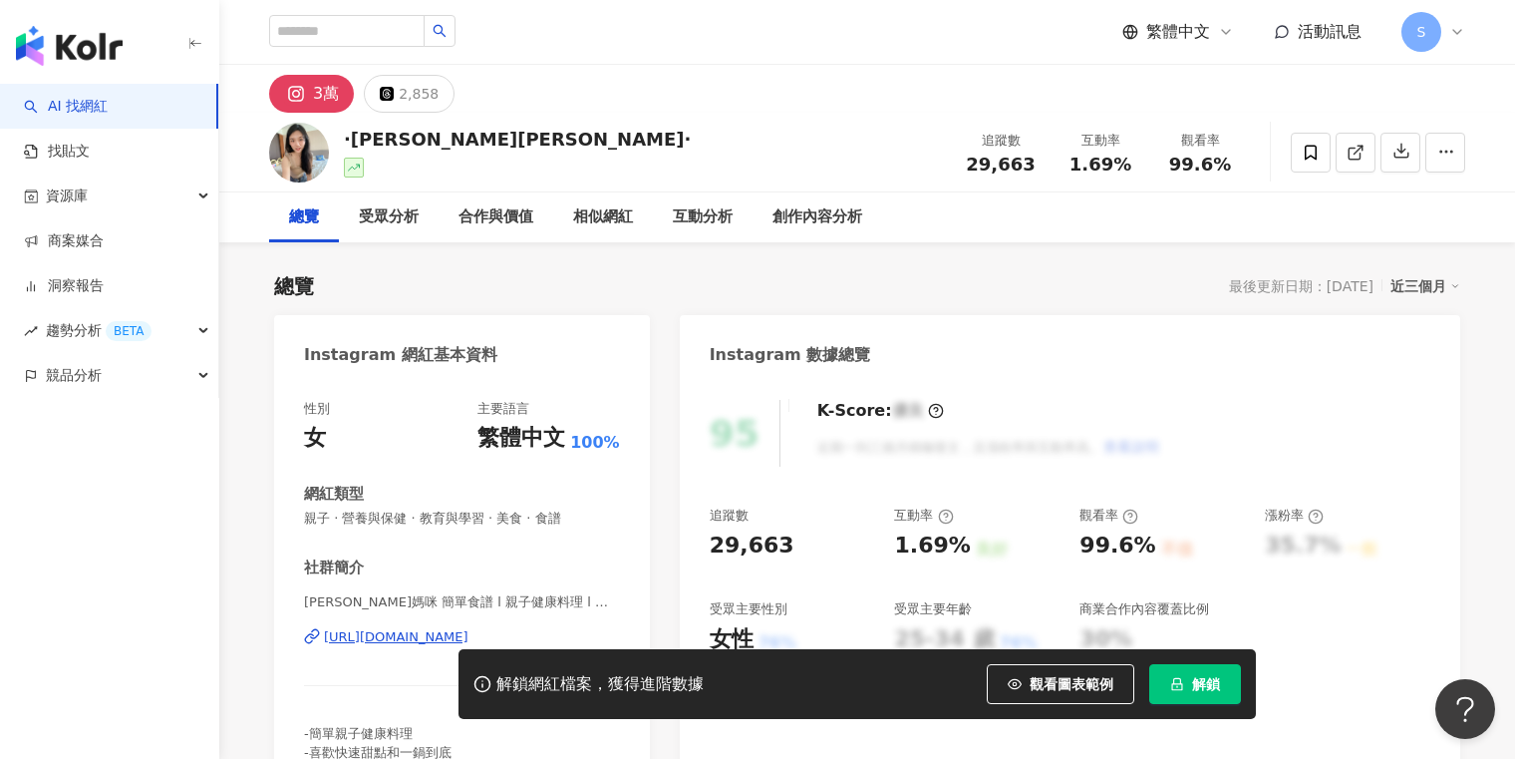
click at [376, 638] on div "https://www.instagram.com/daisy731106/" at bounding box center [396, 637] width 145 height 18
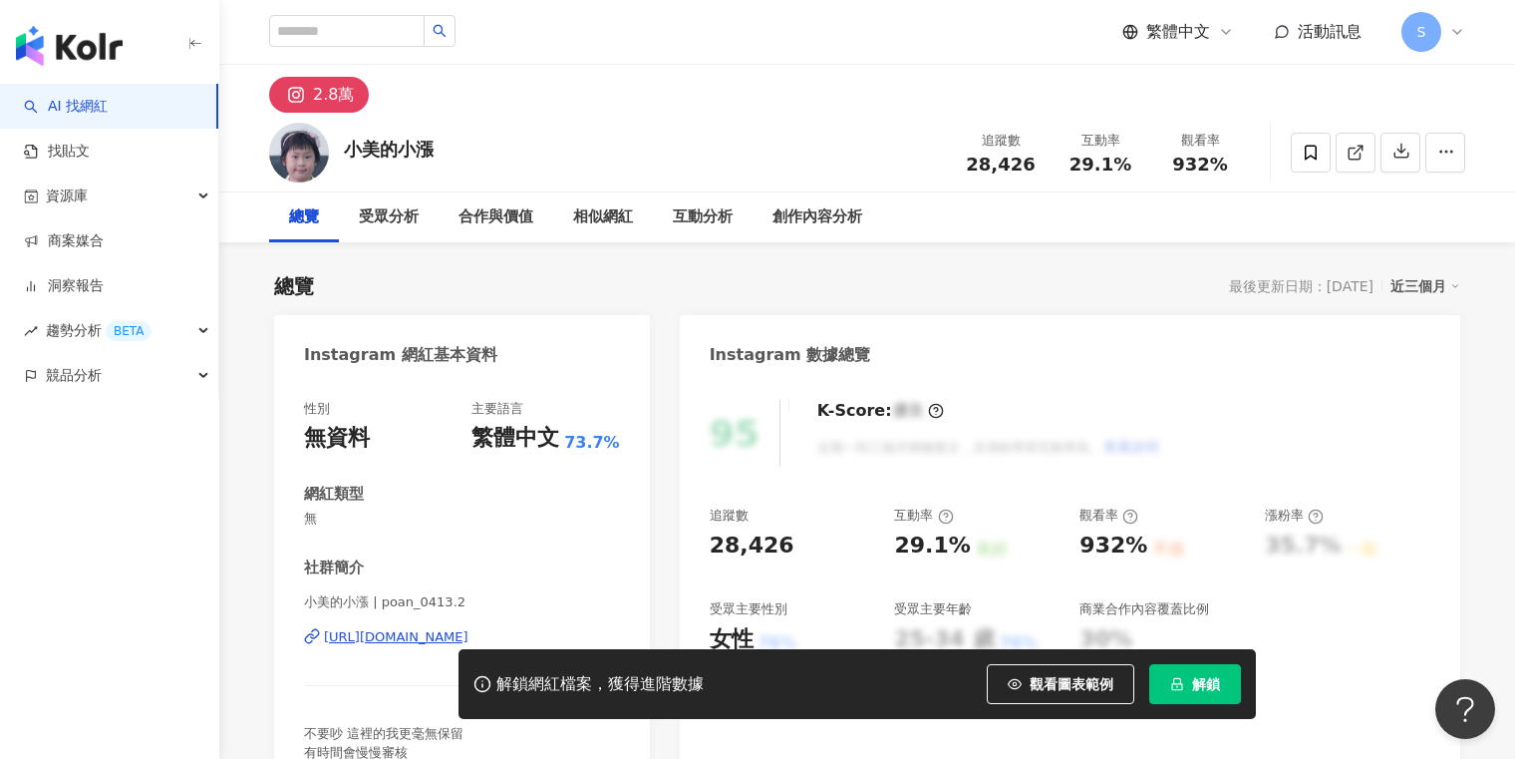
click at [416, 628] on div "[URL][DOMAIN_NAME]" at bounding box center [396, 637] width 145 height 18
